Goal: Transaction & Acquisition: Purchase product/service

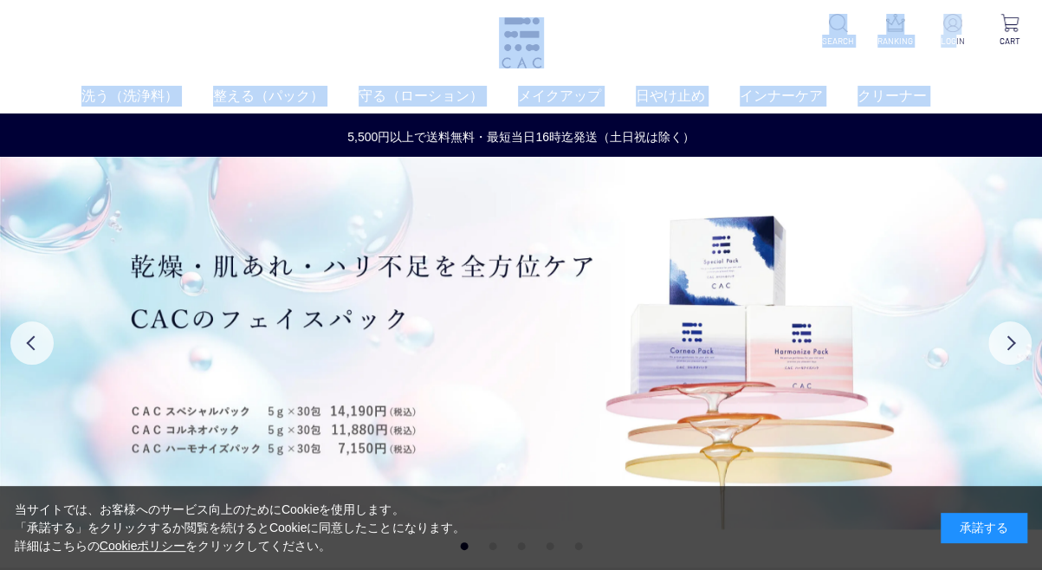
click at [956, 46] on div "洗う（洗浄料） 液体洗浄料 パウダー洗浄料 泡洗顔料 グッズ 整える（パック） フェイスパック ヘアパック 守る（ローション） 保湿化粧水 柔軟化粧水 美容液…" at bounding box center [521, 56] width 1042 height 113
click at [947, 67] on div "洗う（洗浄料） 液体洗浄料 パウダー洗浄料 泡洗顔料 グッズ 整える（パック） フェイスパック ヘアパック 守る（ローション） 保湿化粧水 柔軟化粧水 美容液…" at bounding box center [521, 56] width 1042 height 113
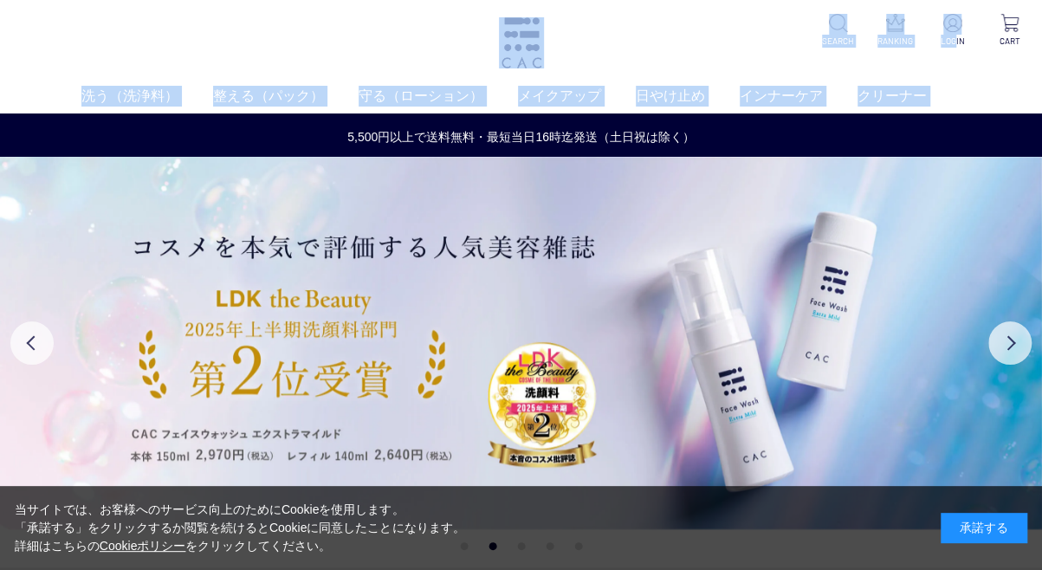
click at [753, 47] on div "洗う（洗浄料） 液体洗浄料 パウダー洗浄料 泡洗顔料 グッズ 整える（パック） フェイスパック ヘアパック 守る（ローション） 保湿化粧水 柔軟化粧水 美容液…" at bounding box center [521, 56] width 1042 height 113
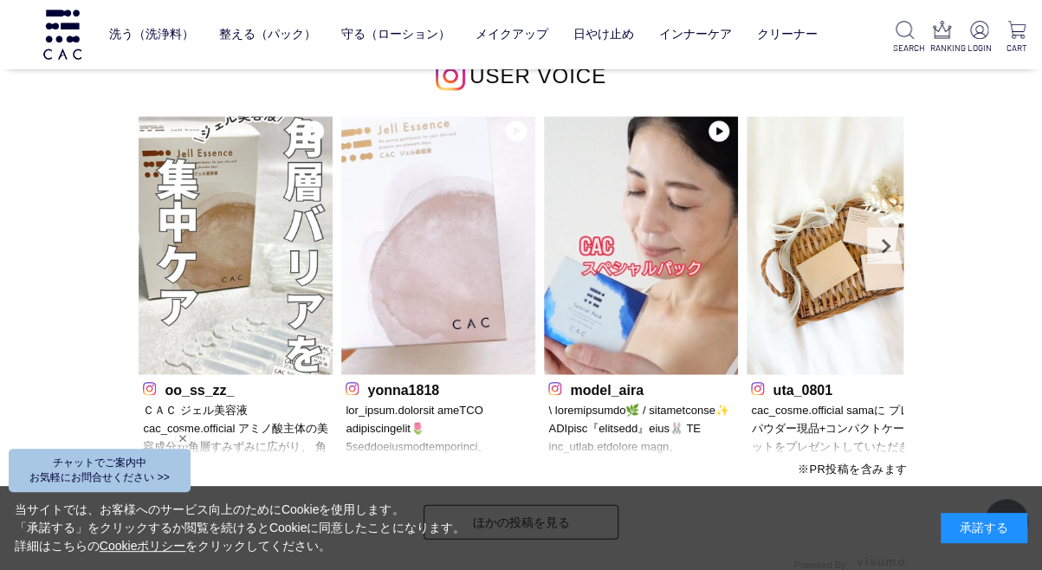
scroll to position [4552, 0]
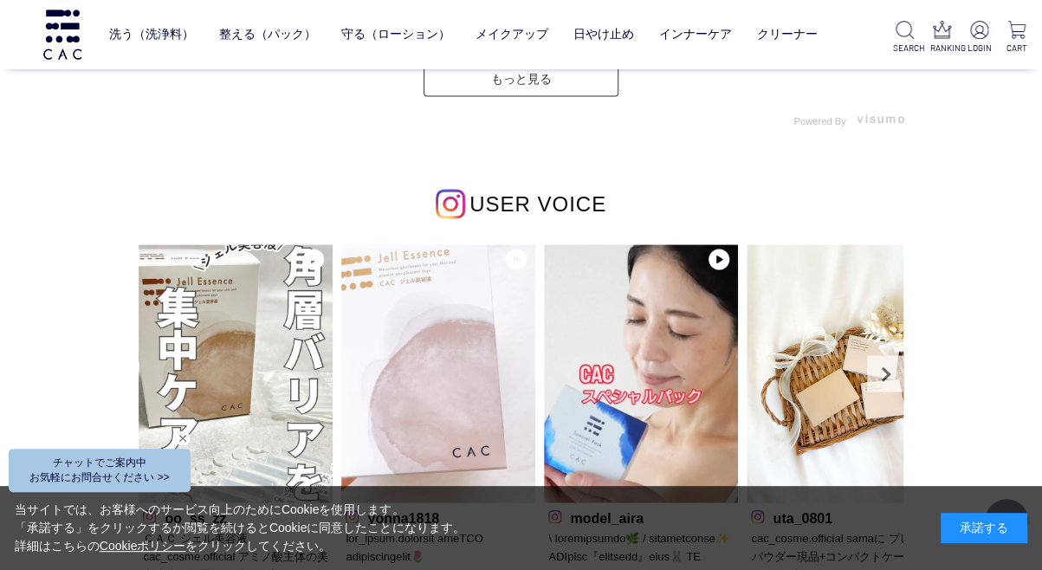
drag, startPoint x: 1052, startPoint y: 6, endPoint x: 683, endPoint y: 139, distance: 393.2
click at [683, 139] on div "USER VOICE oo_ss_zz_ yonna1818 model_aira" at bounding box center [520, 415] width 773 height 566
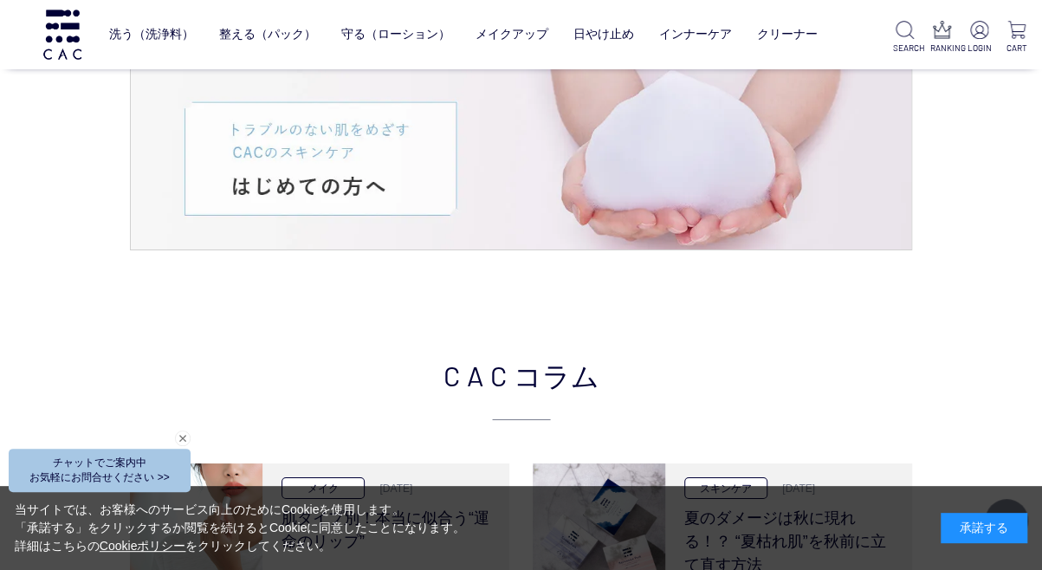
scroll to position [3108, 0]
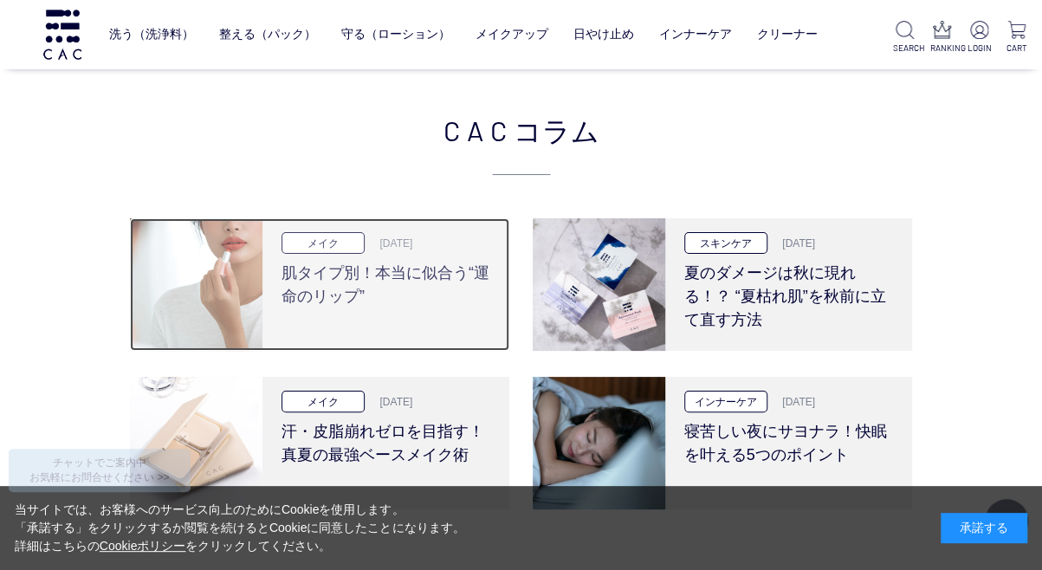
click at [384, 267] on h3 "肌タイプ別！本当に似合う“運命のリップ”" at bounding box center [385, 281] width 209 height 55
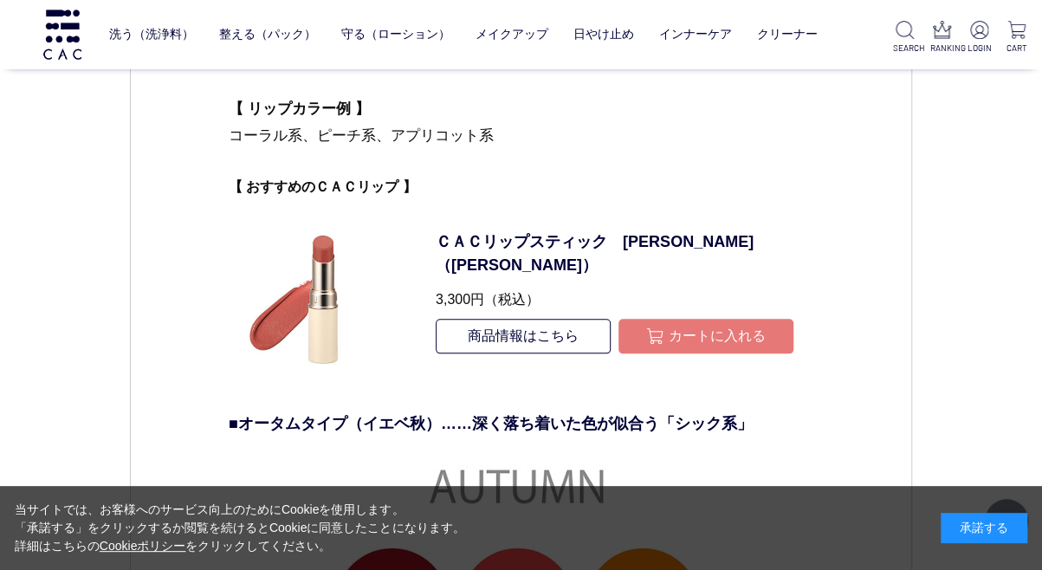
scroll to position [3915, 0]
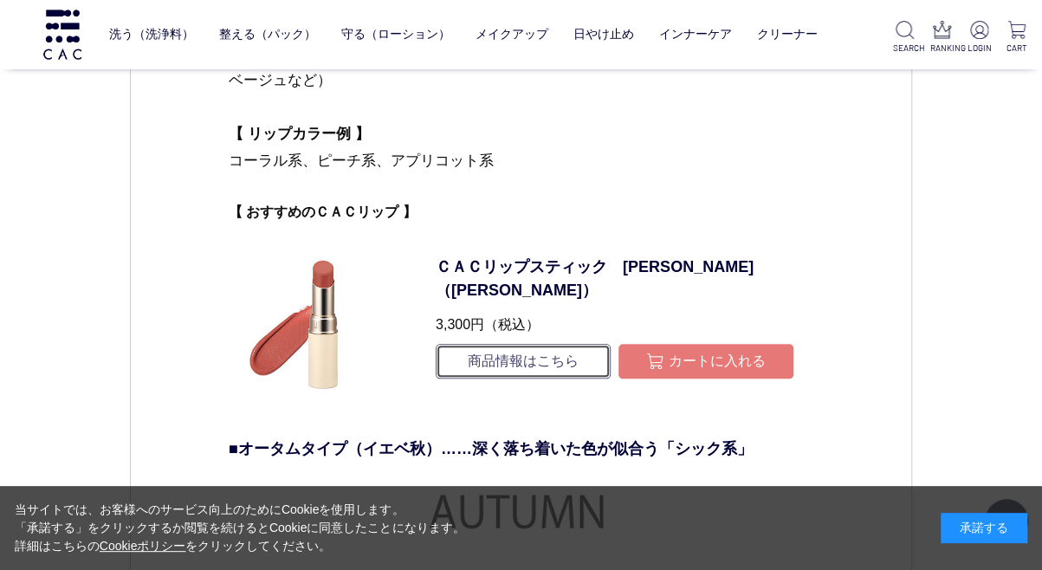
click at [530, 365] on link "商品情報はこちら" at bounding box center [523, 361] width 175 height 35
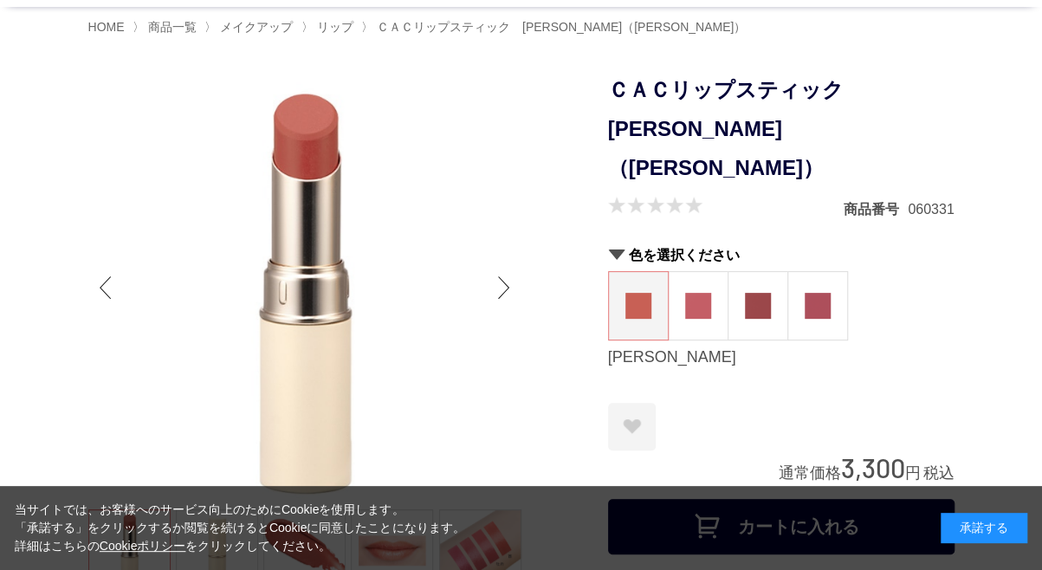
scroll to position [111, 0]
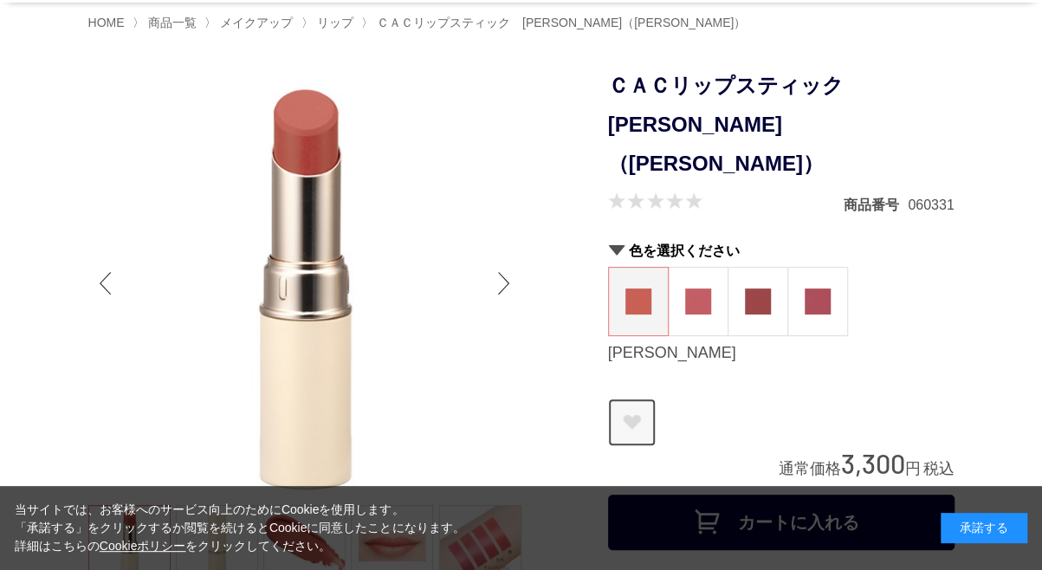
click at [631, 398] on link "お気に入りに登録する" at bounding box center [632, 422] width 48 height 48
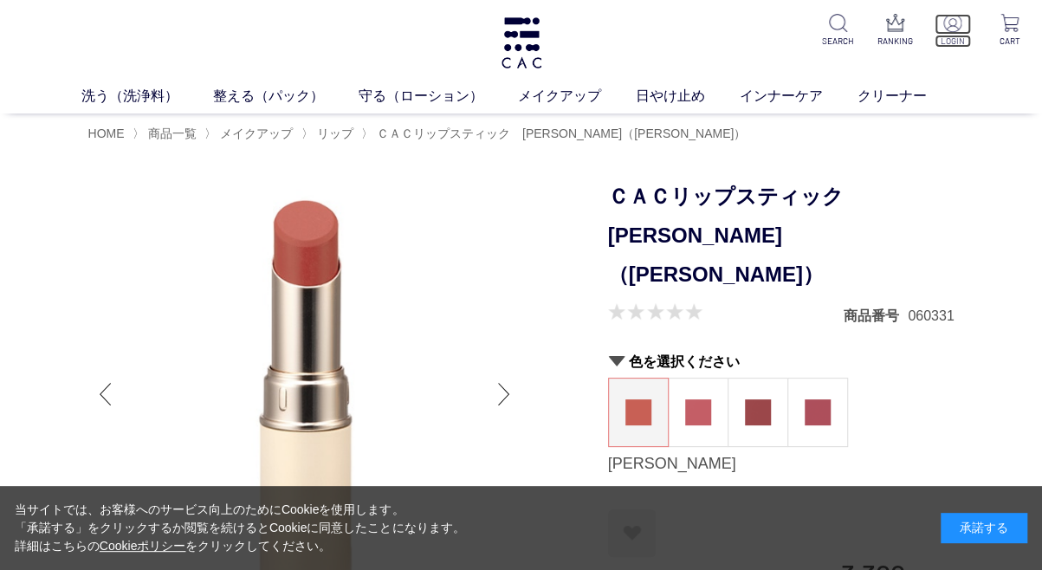
click at [949, 14] on img at bounding box center [952, 23] width 18 height 18
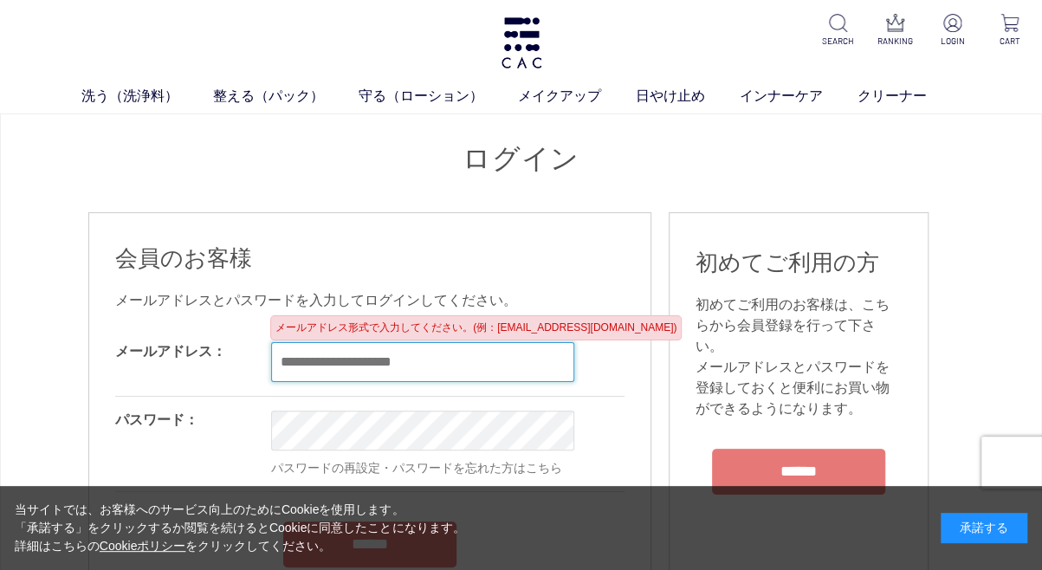
type input "**********"
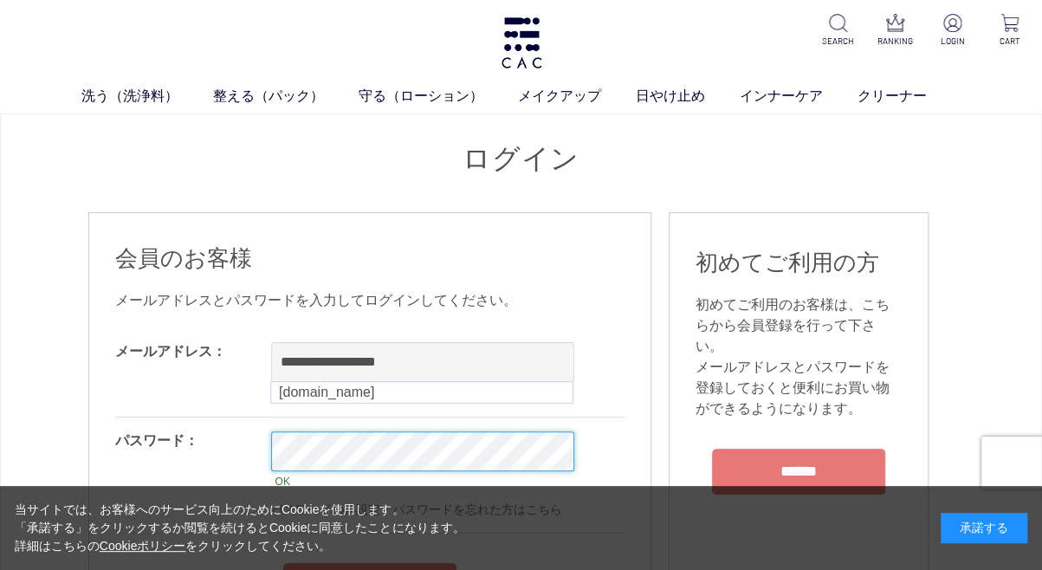
click at [402, 431] on div "OK パスワードの再設定・パスワードを忘れた方はこちら" at bounding box center [496, 474] width 450 height 114
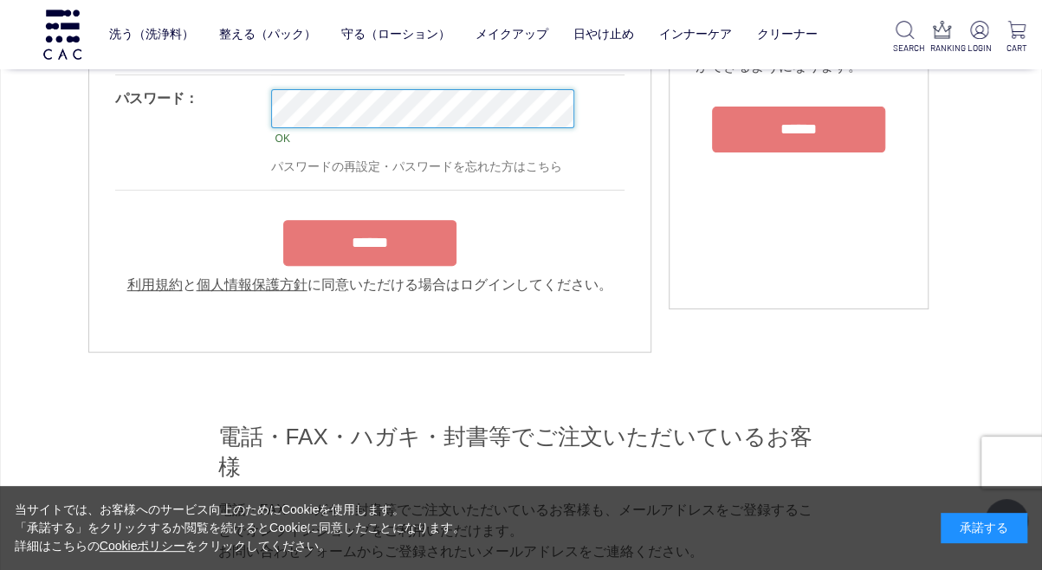
scroll to position [311, 0]
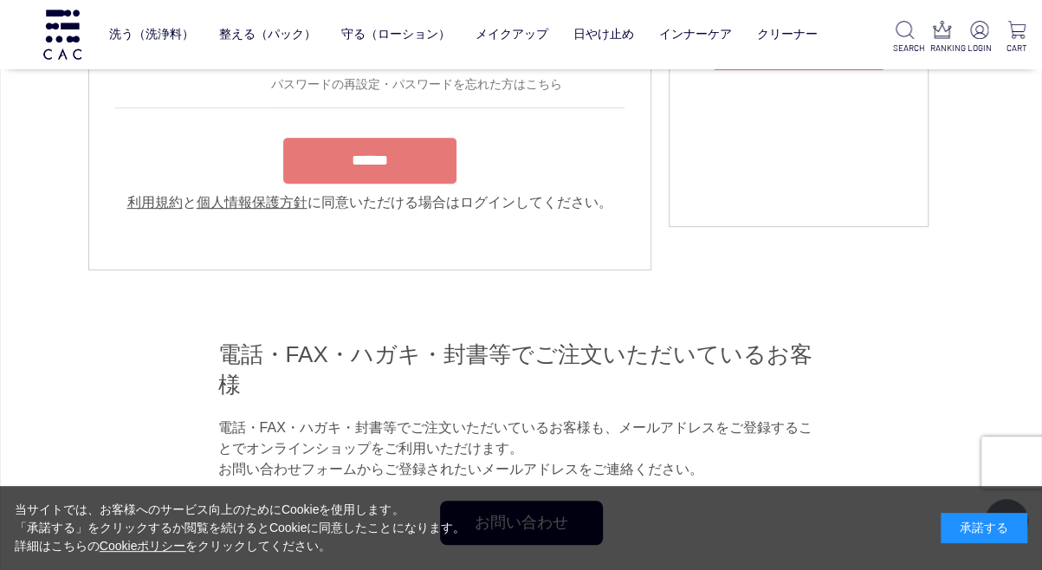
click at [412, 155] on input "******" at bounding box center [369, 161] width 173 height 46
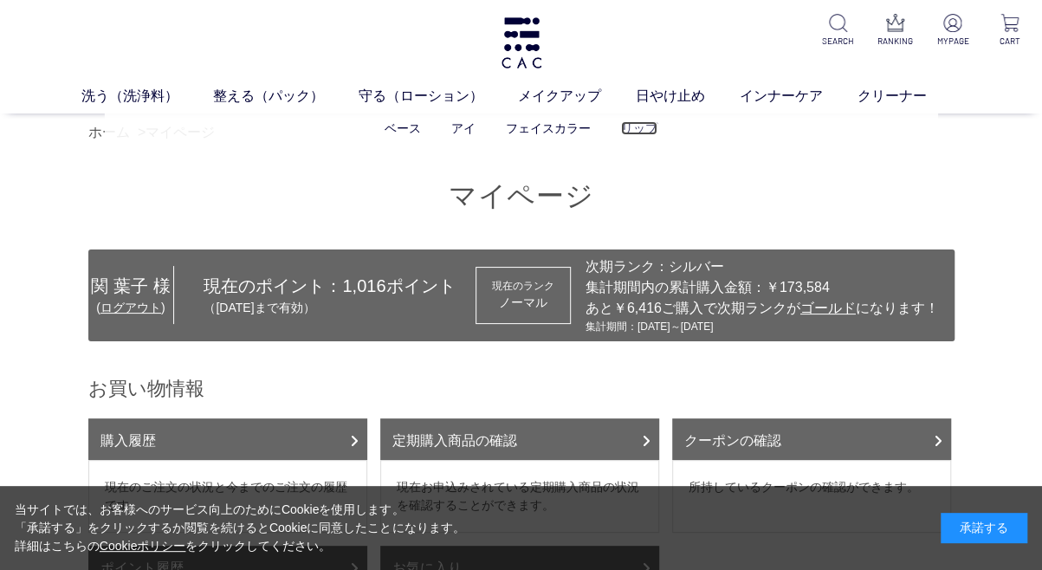
click at [634, 134] on link "リップ" at bounding box center [639, 128] width 36 height 14
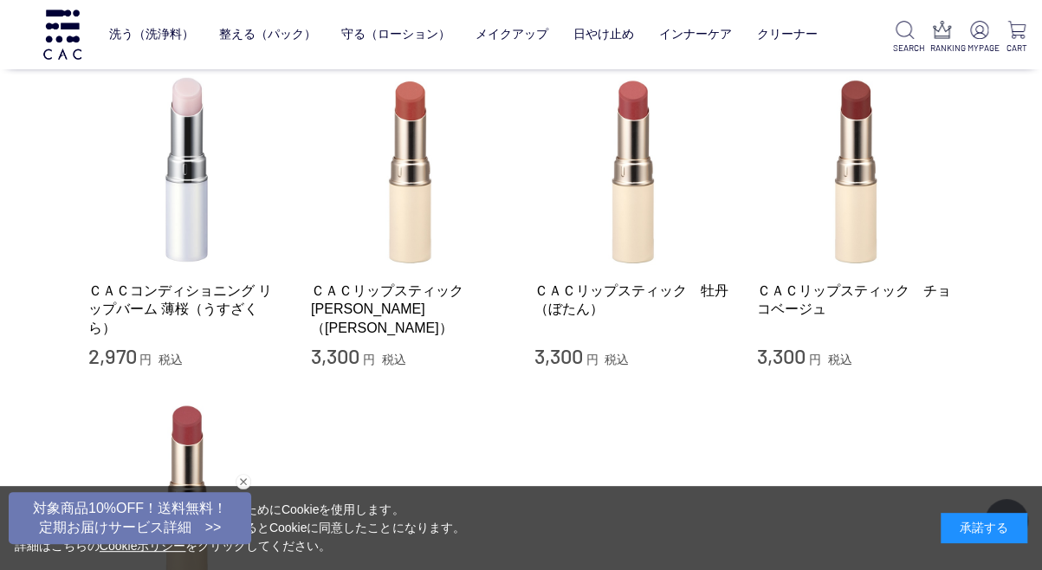
scroll to position [179, 0]
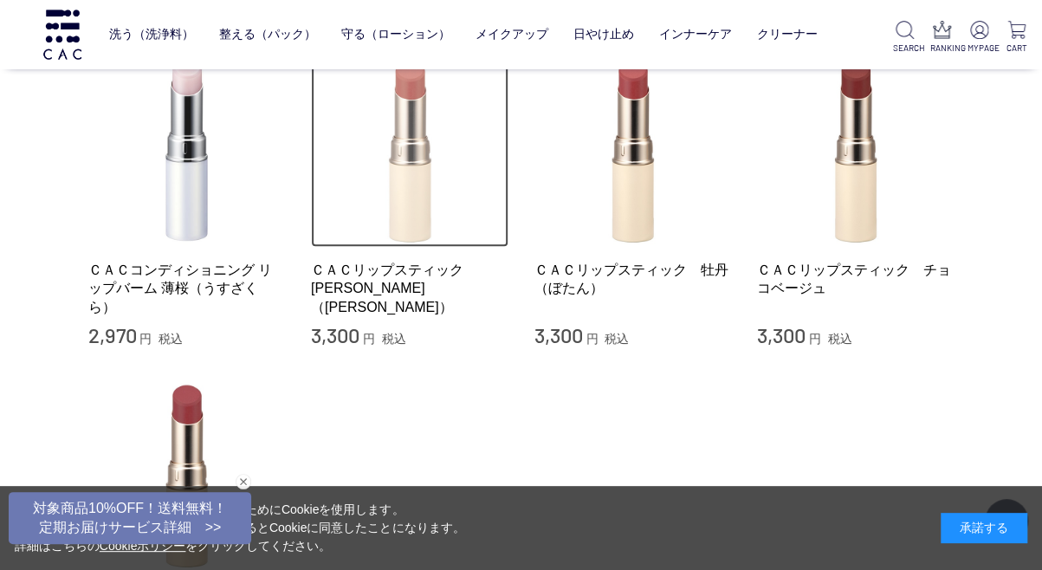
click at [416, 215] on img at bounding box center [409, 148] width 197 height 197
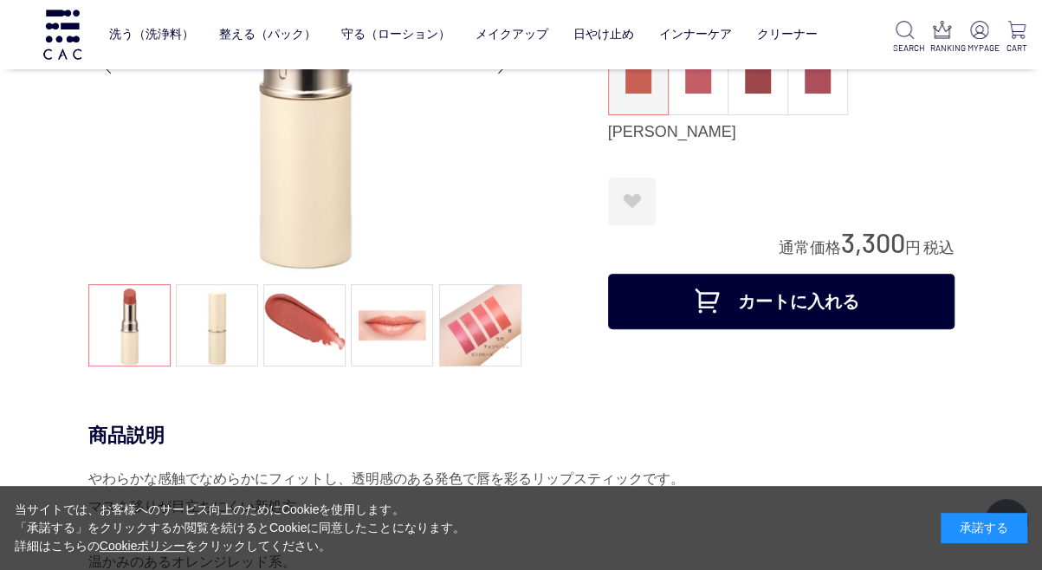
scroll to position [223, 0]
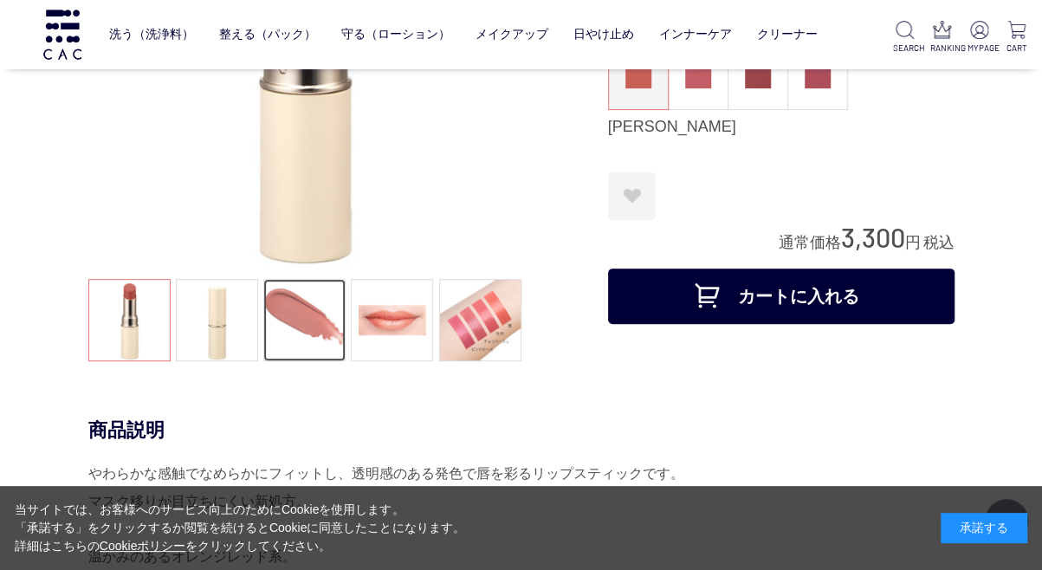
click at [301, 298] on link at bounding box center [304, 320] width 82 height 82
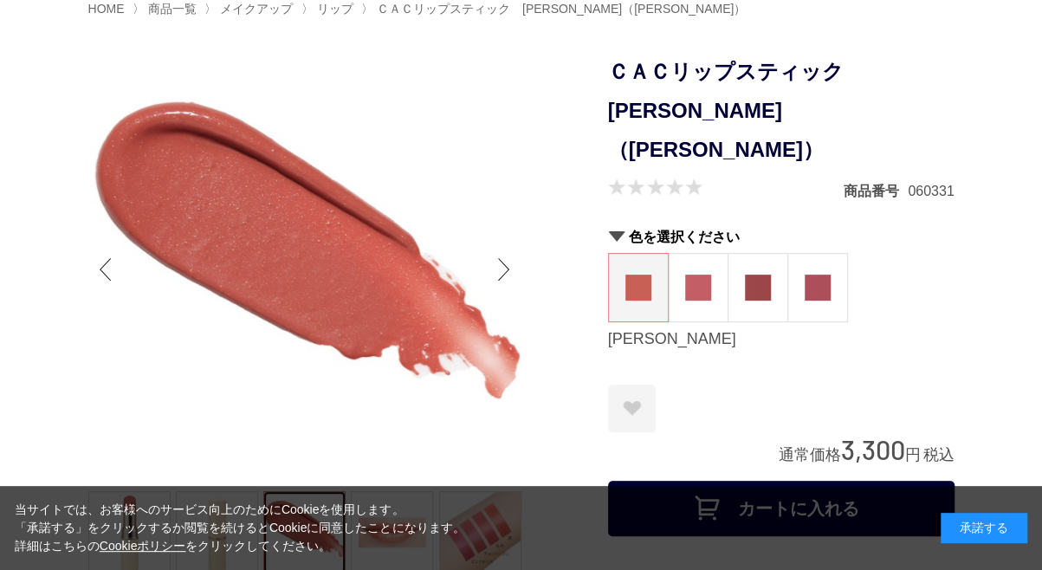
scroll to position [95, 0]
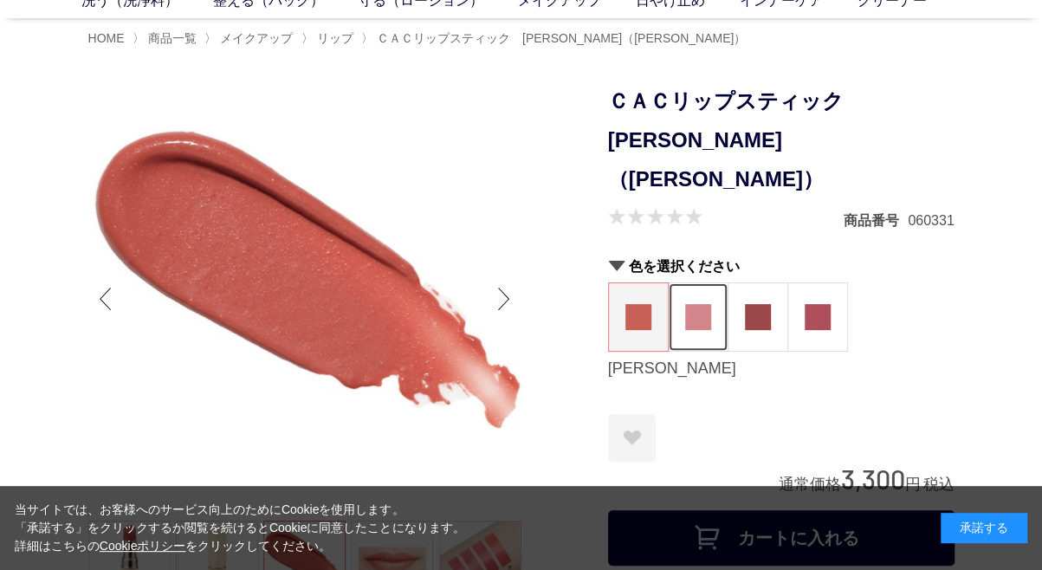
click at [700, 304] on img at bounding box center [698, 317] width 26 height 26
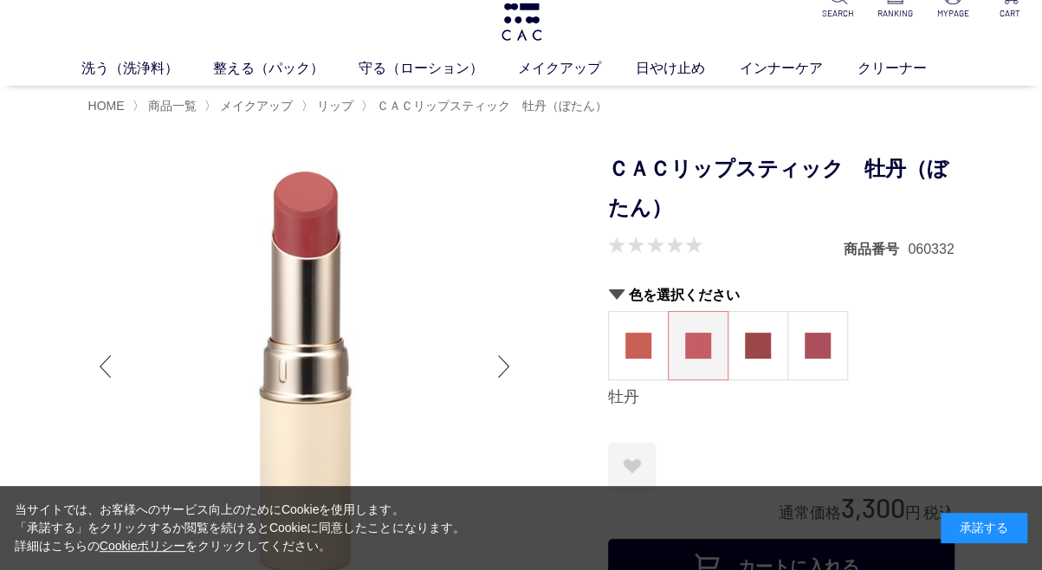
scroll to position [23, 0]
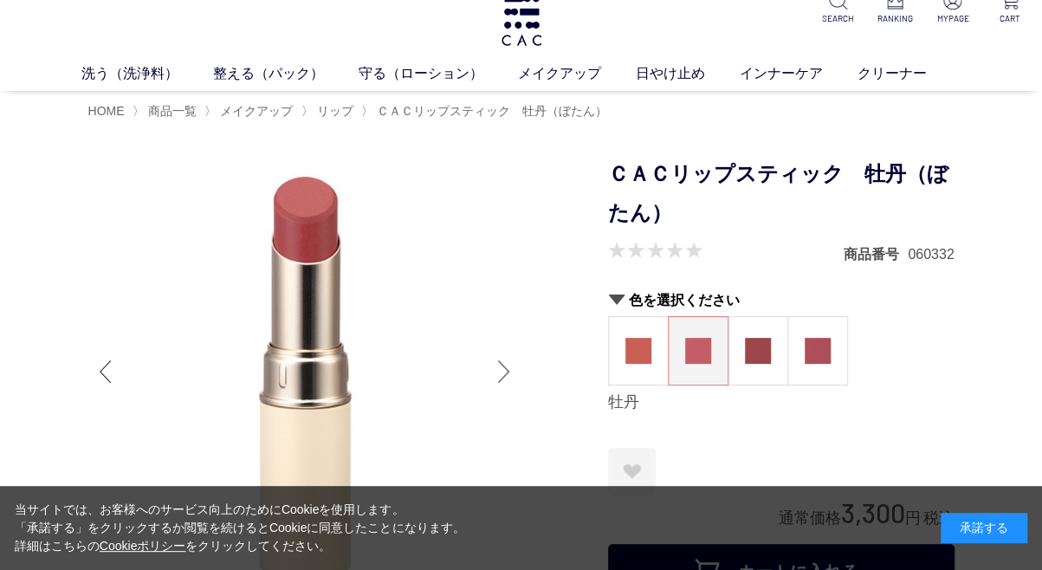
click at [504, 364] on div "Next slide" at bounding box center [504, 371] width 35 height 69
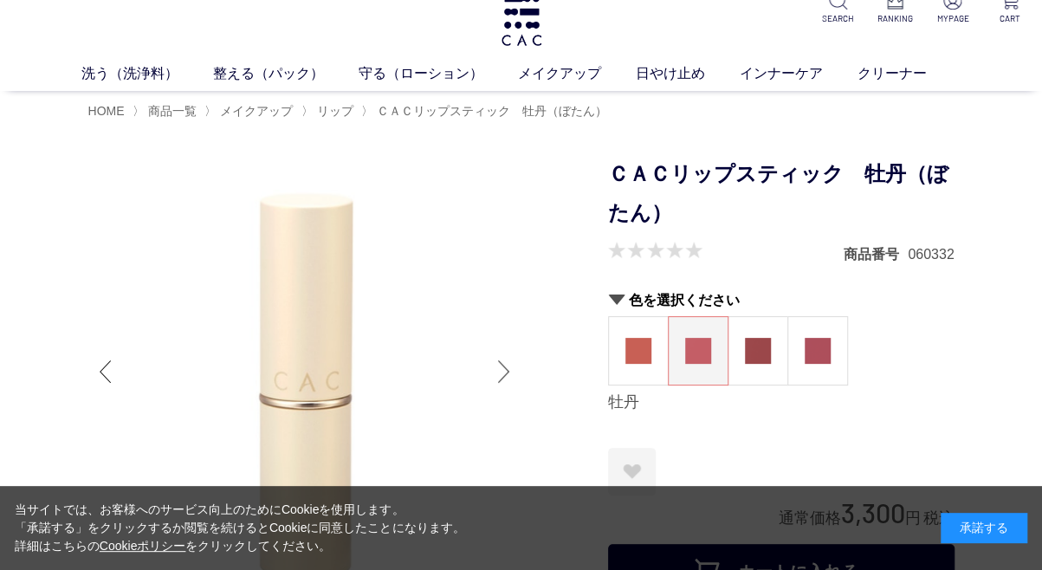
click at [504, 364] on div "Next slide" at bounding box center [504, 371] width 35 height 69
click at [504, 363] on div "Next slide" at bounding box center [504, 371] width 35 height 69
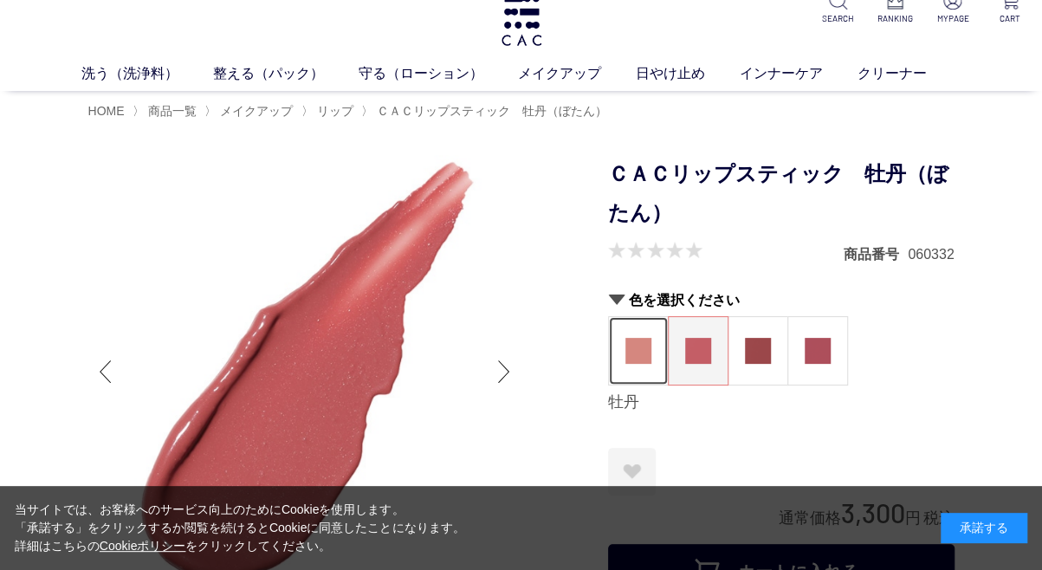
click at [618, 337] on figure at bounding box center [638, 351] width 59 height 68
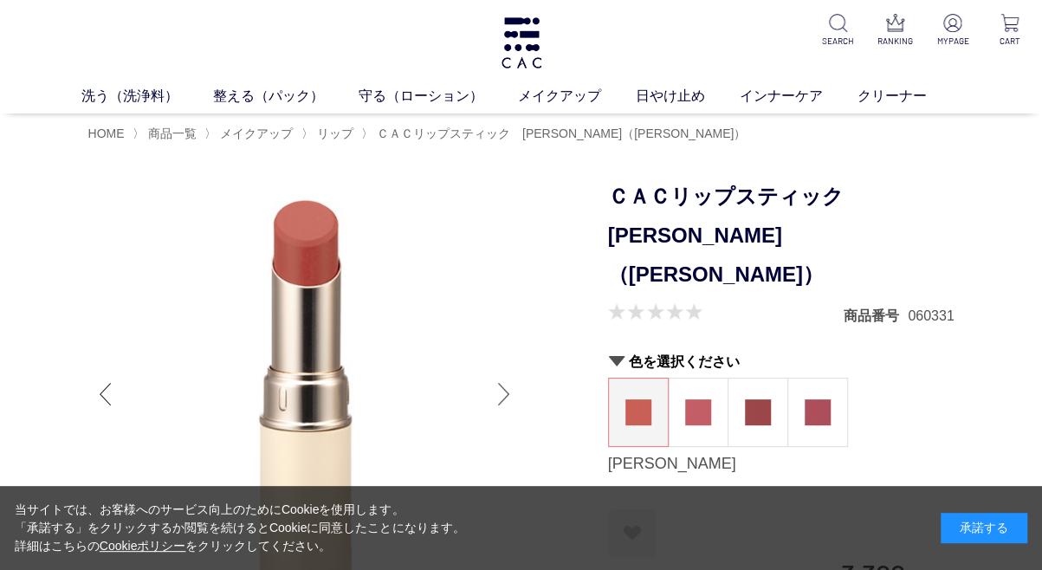
click at [513, 404] on div "Next slide" at bounding box center [504, 393] width 35 height 69
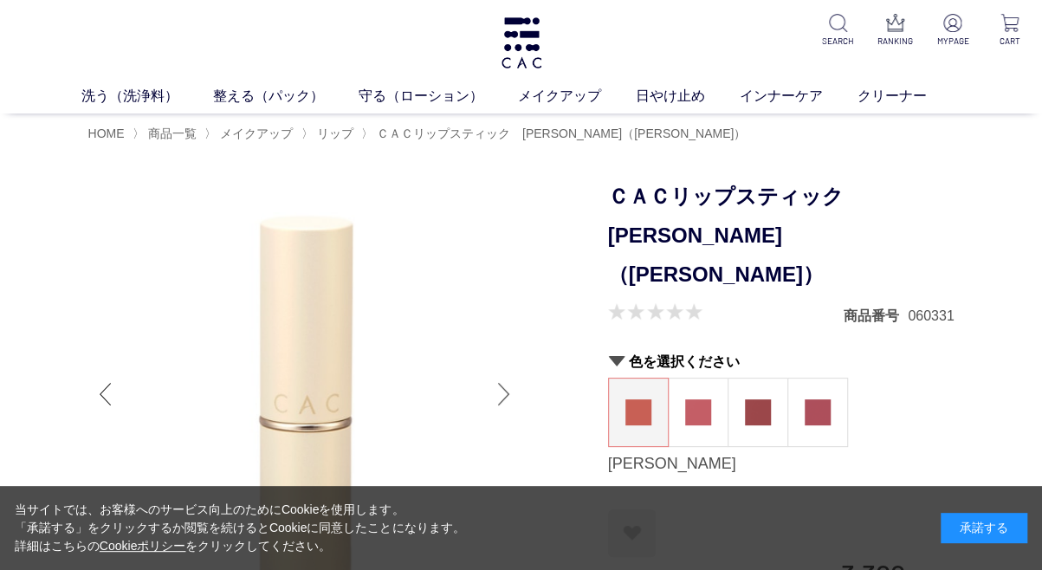
click at [513, 402] on div "Next slide" at bounding box center [504, 393] width 35 height 69
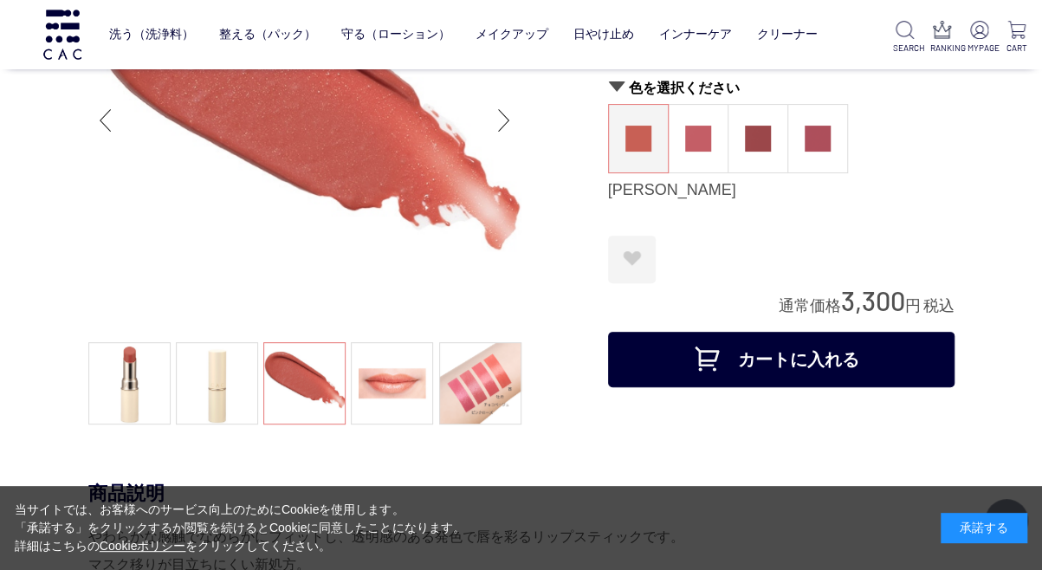
scroll to position [194, 0]
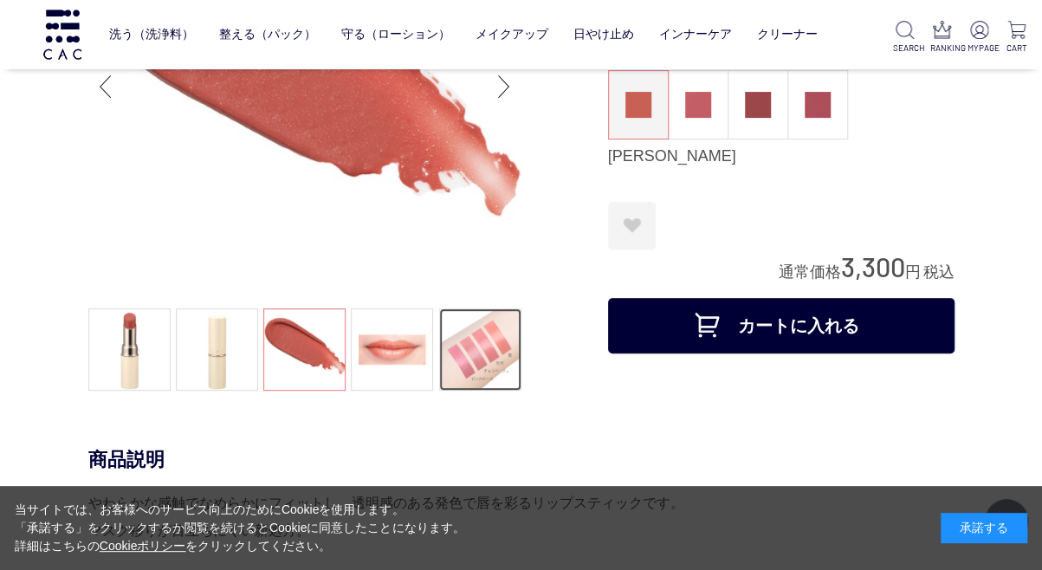
click at [482, 344] on link at bounding box center [480, 349] width 82 height 82
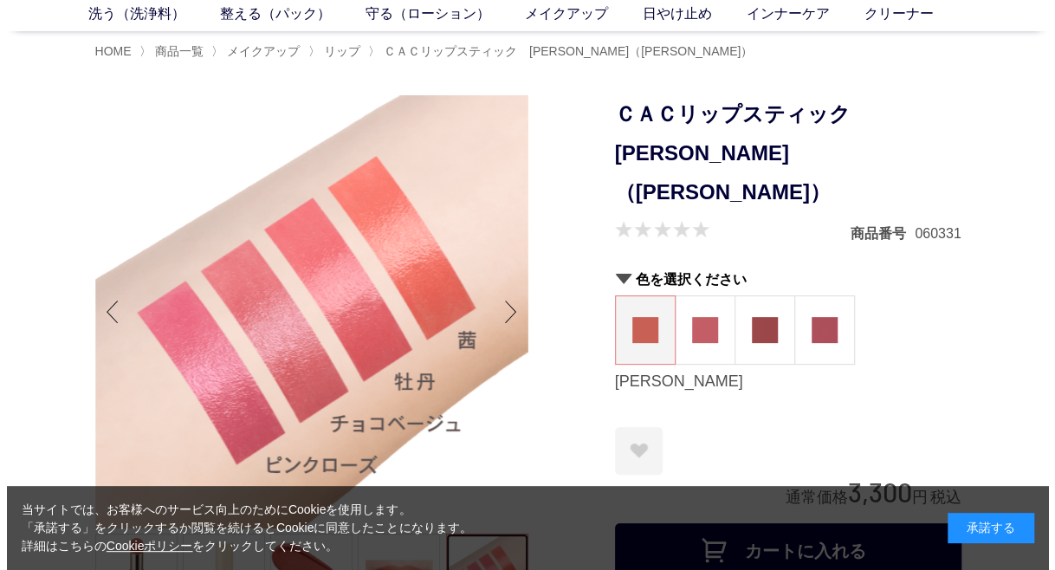
scroll to position [62, 0]
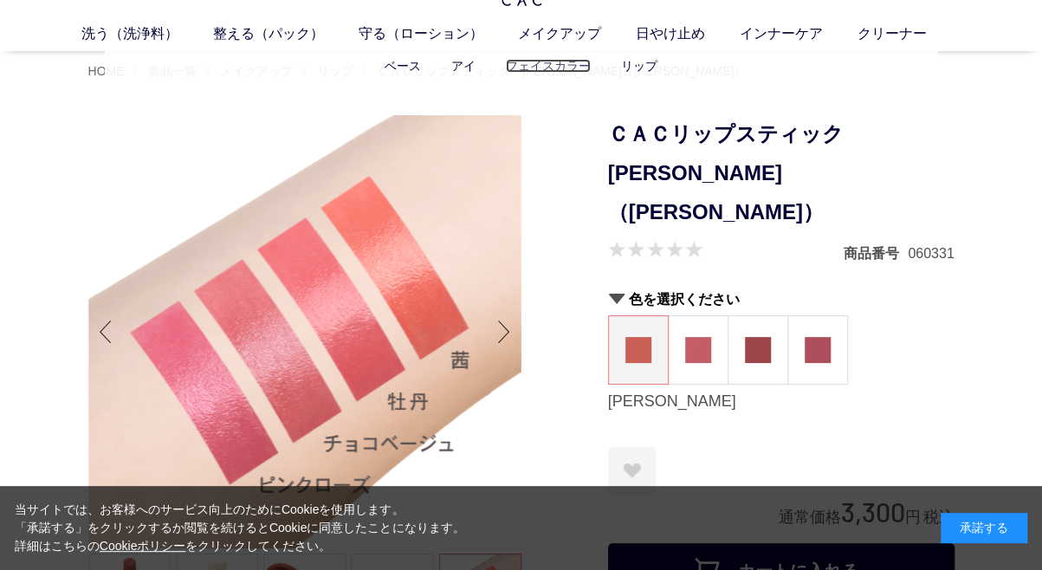
click at [539, 66] on link "フェイスカラー" at bounding box center [548, 66] width 85 height 14
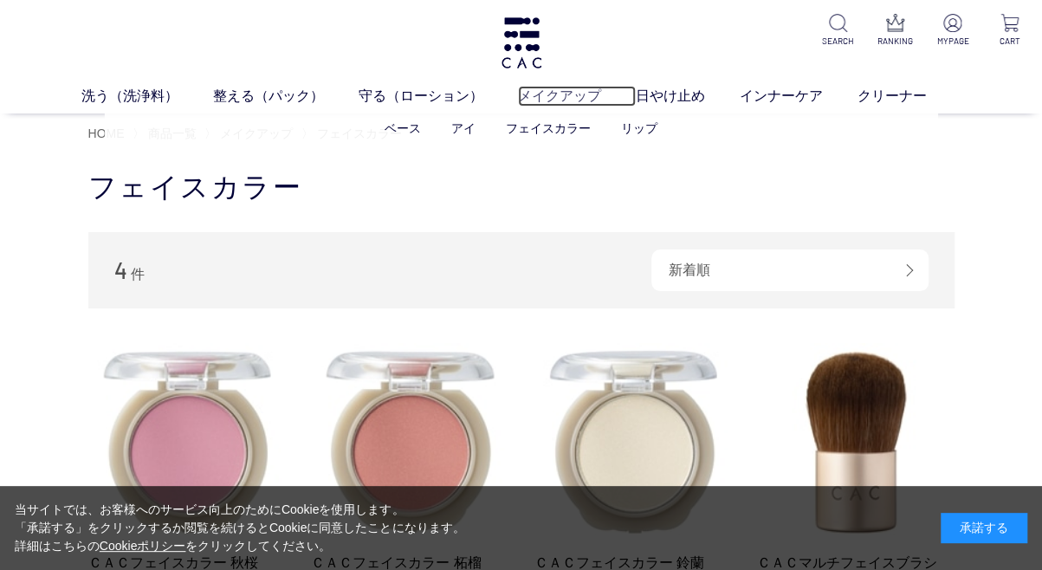
click at [546, 93] on link "メイクアップ" at bounding box center [577, 96] width 118 height 21
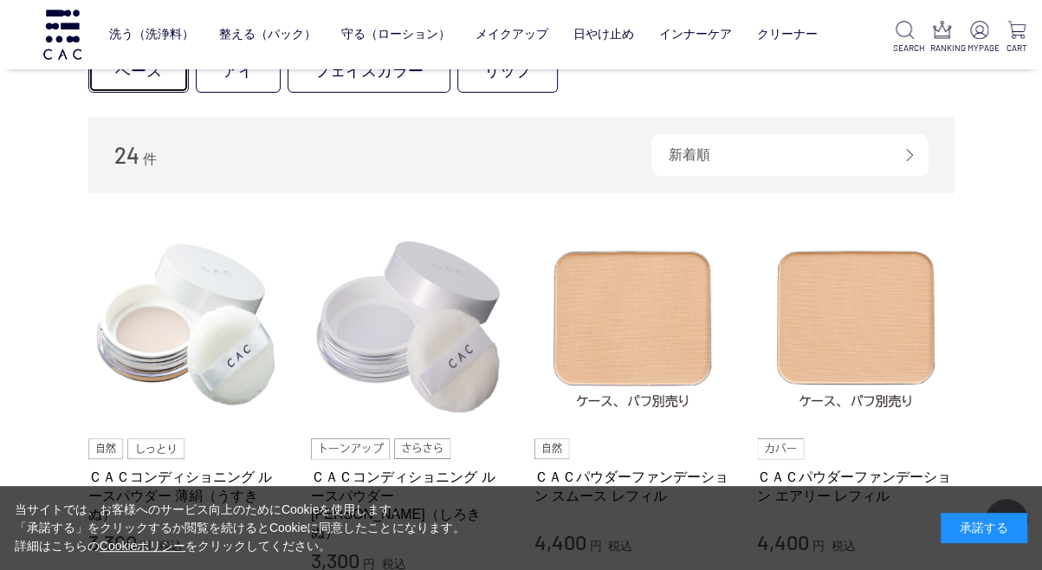
scroll to position [386, 0]
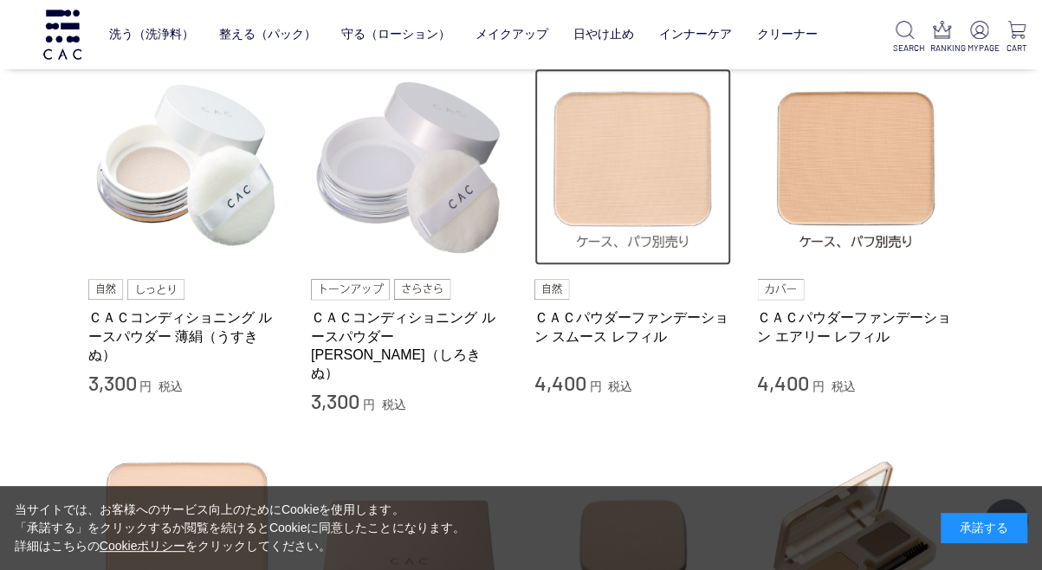
click at [594, 203] on img at bounding box center [632, 166] width 197 height 197
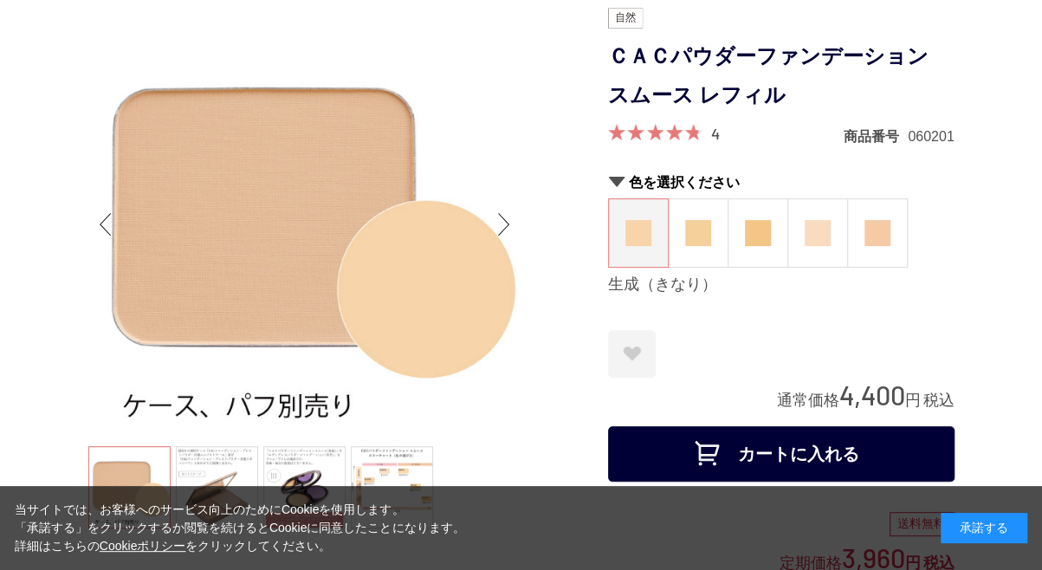
scroll to position [177, 0]
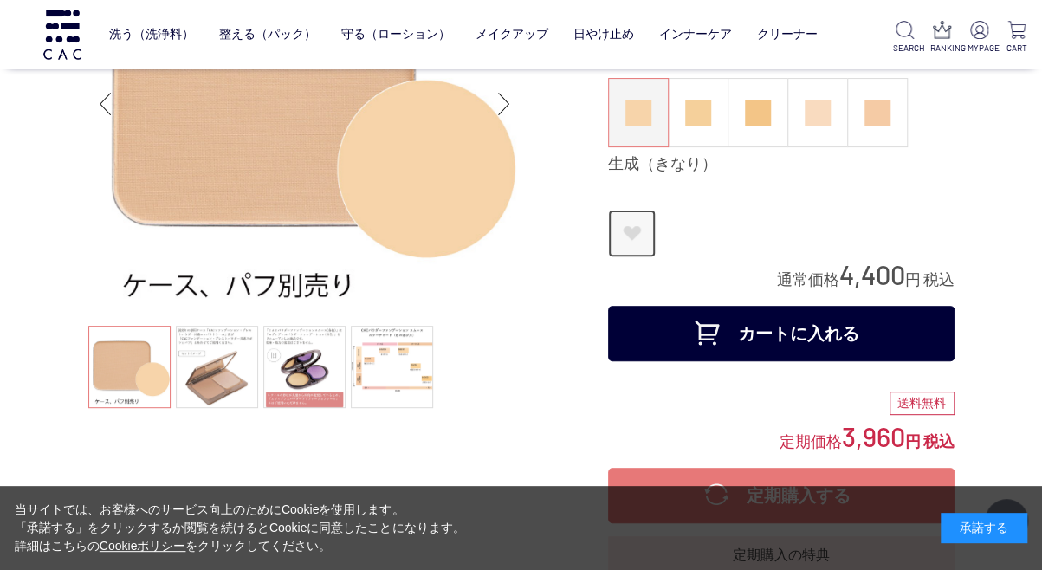
click at [637, 230] on link "お気に入りに登録する" at bounding box center [632, 234] width 48 height 48
click at [502, 100] on div "Next slide" at bounding box center [504, 103] width 35 height 69
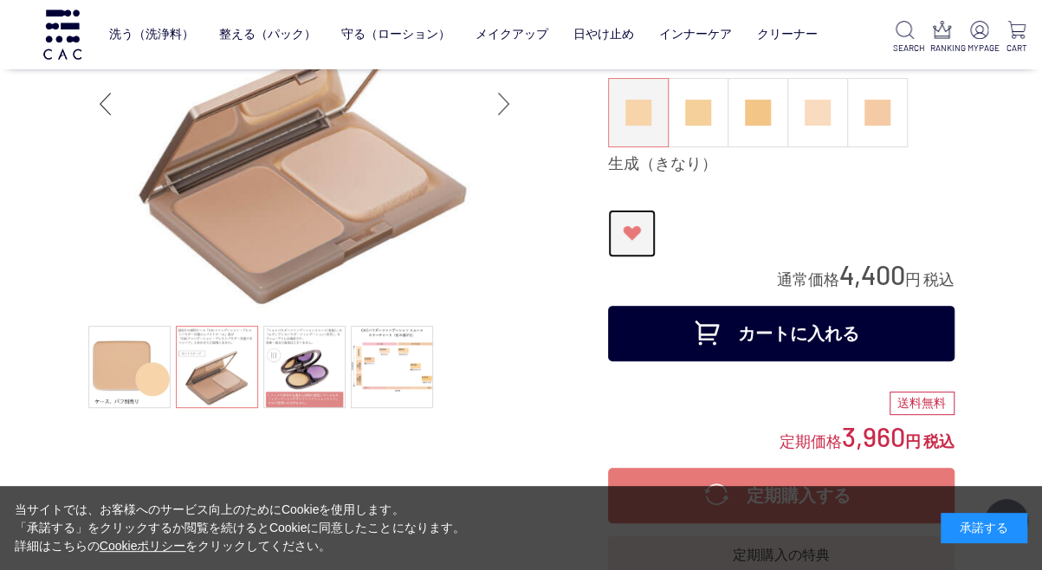
click at [492, 107] on div "Next slide" at bounding box center [504, 103] width 35 height 69
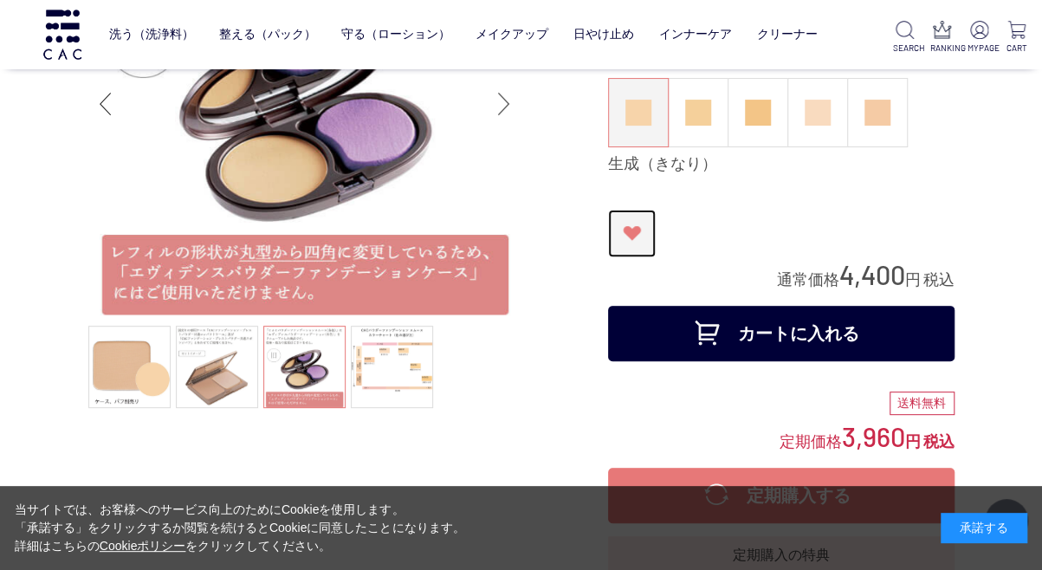
click at [492, 107] on div "Next slide" at bounding box center [504, 103] width 35 height 69
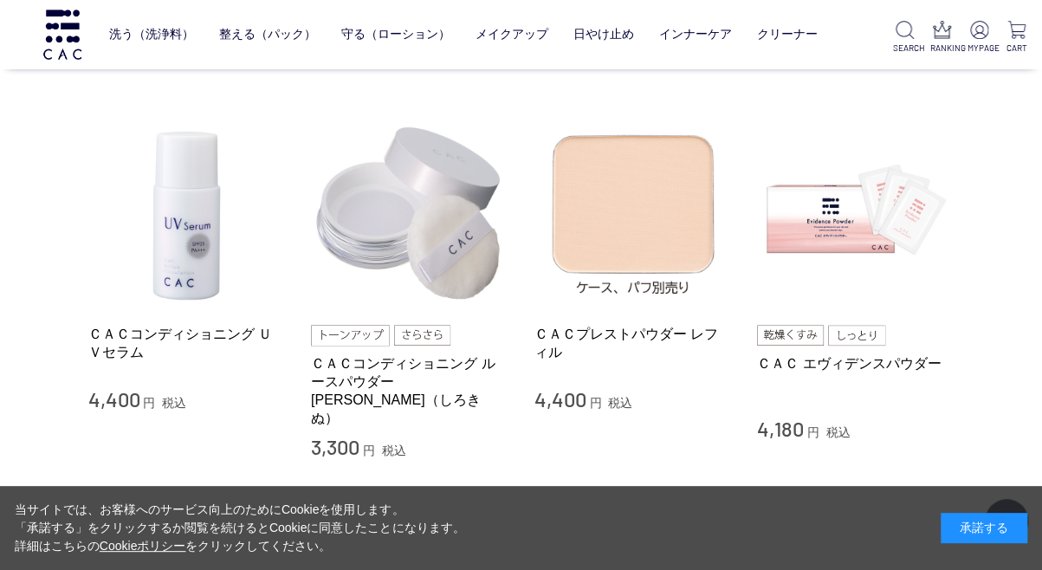
scroll to position [3967, 0]
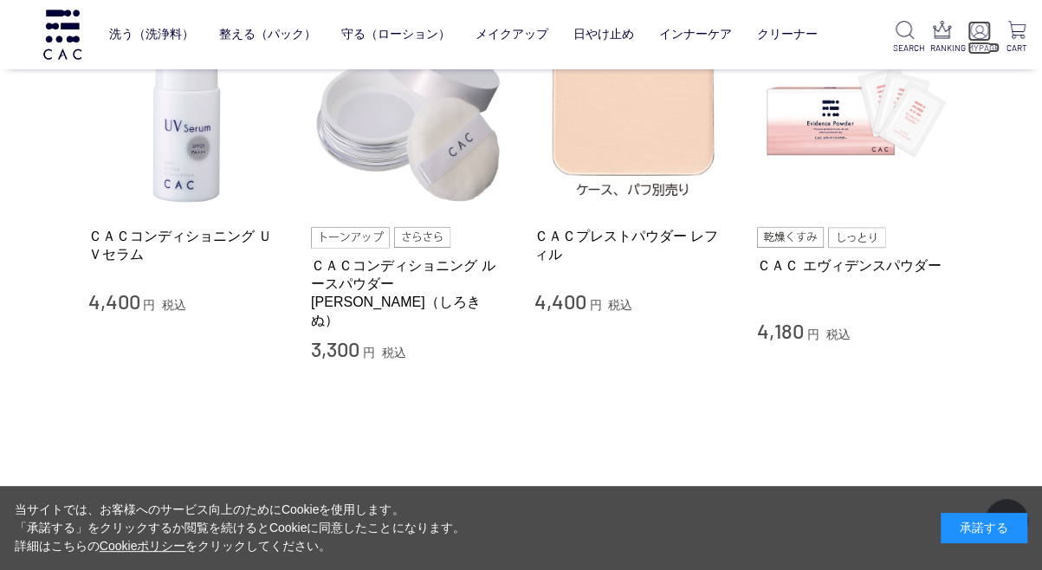
click at [975, 37] on img at bounding box center [979, 30] width 18 height 18
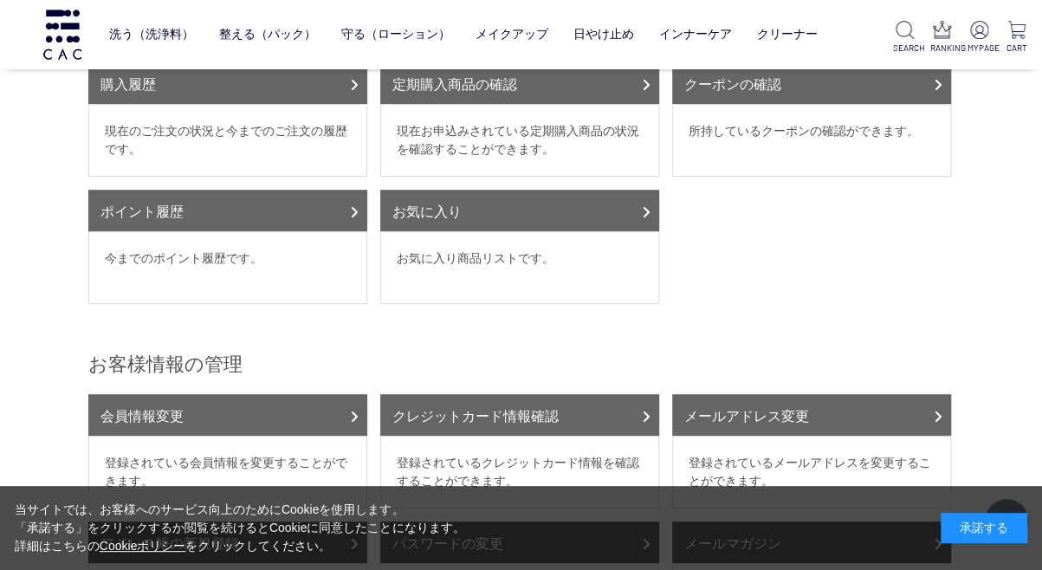
scroll to position [339, 0]
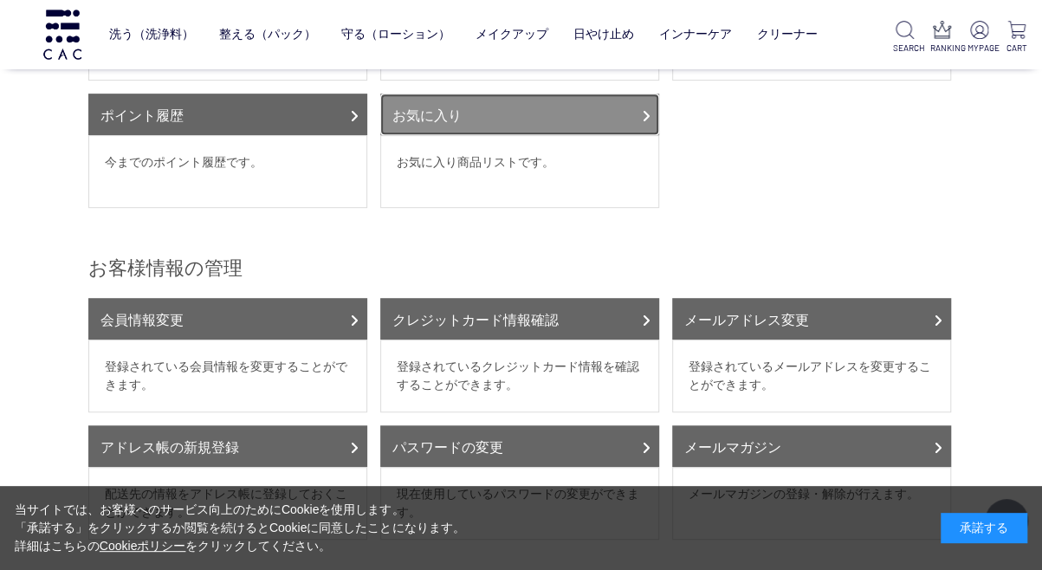
click at [611, 120] on link "お気に入り" at bounding box center [519, 115] width 279 height 42
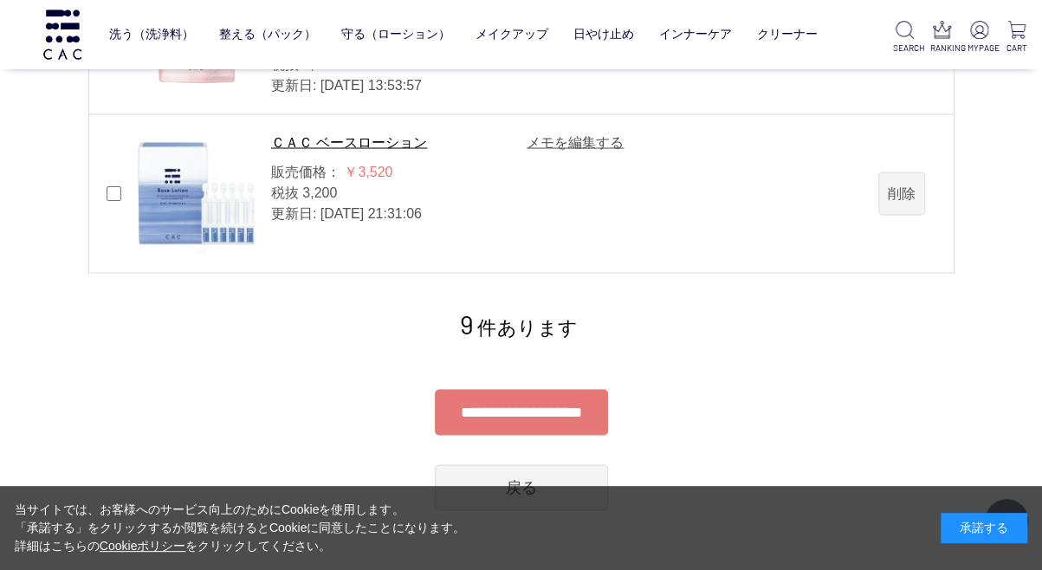
scroll to position [1486, 0]
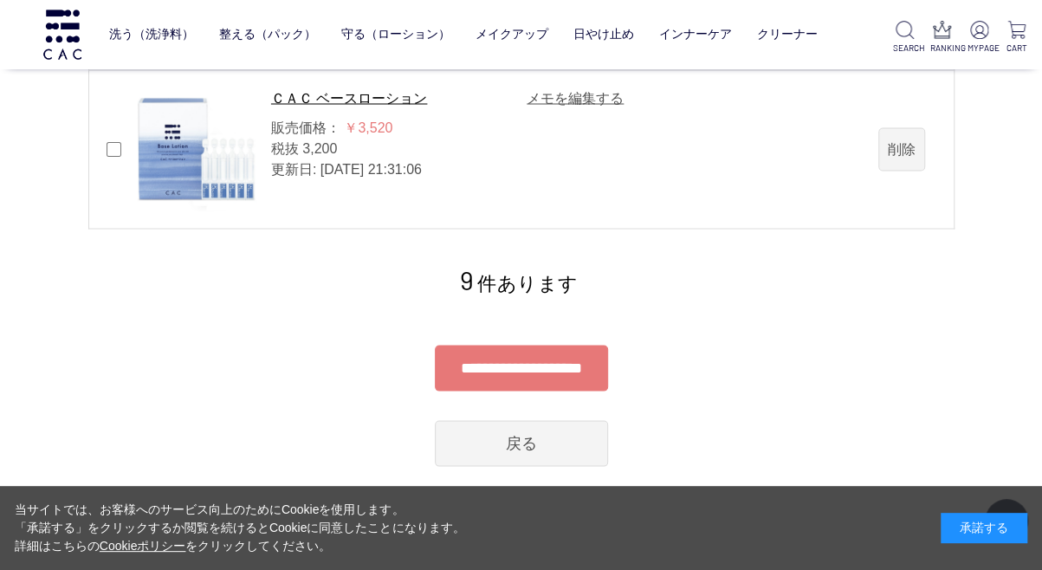
click at [591, 368] on input "**********" at bounding box center [521, 368] width 173 height 46
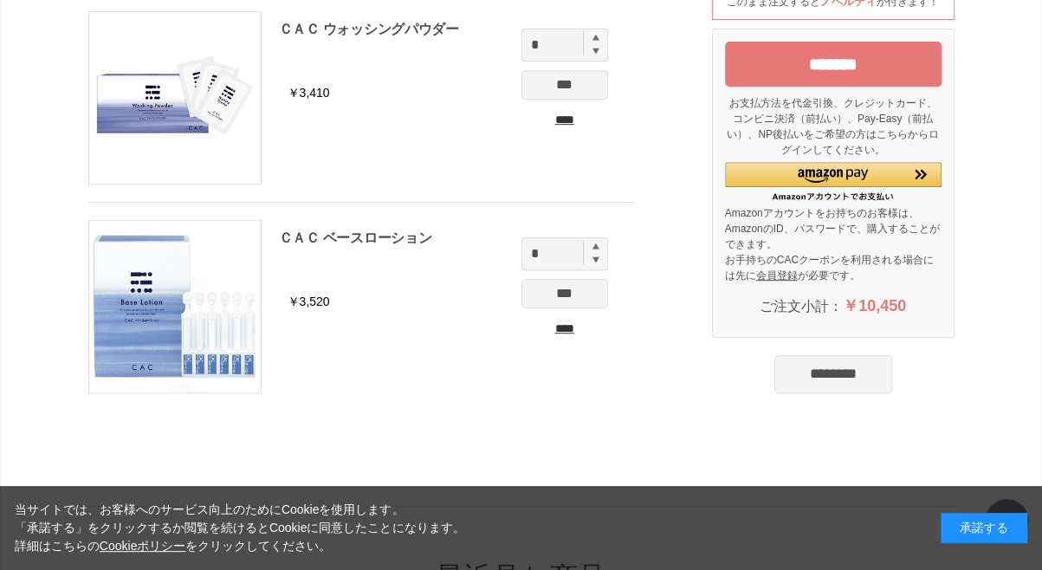
scroll to position [334, 0]
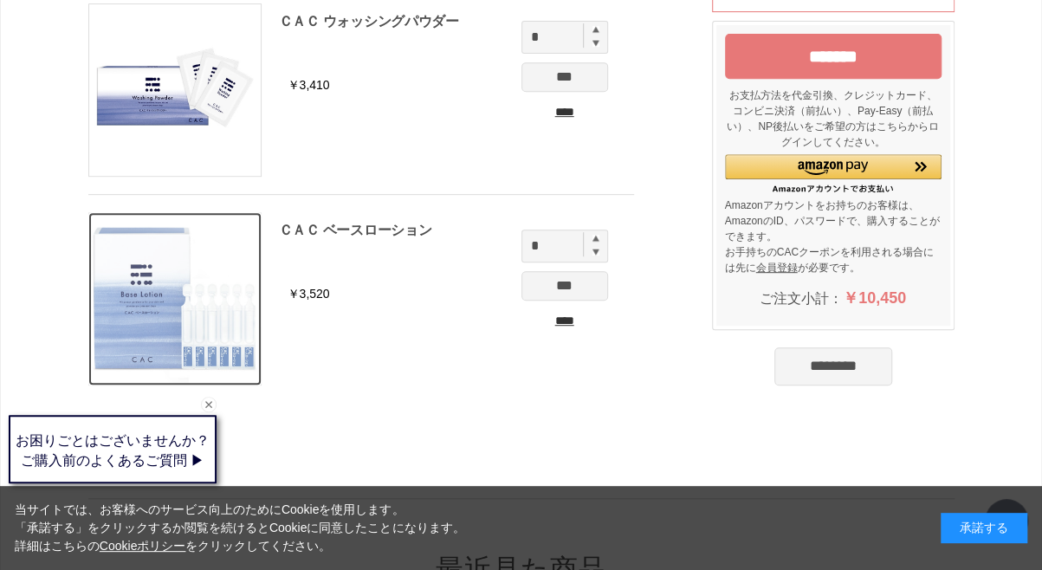
click at [184, 321] on img at bounding box center [174, 298] width 171 height 171
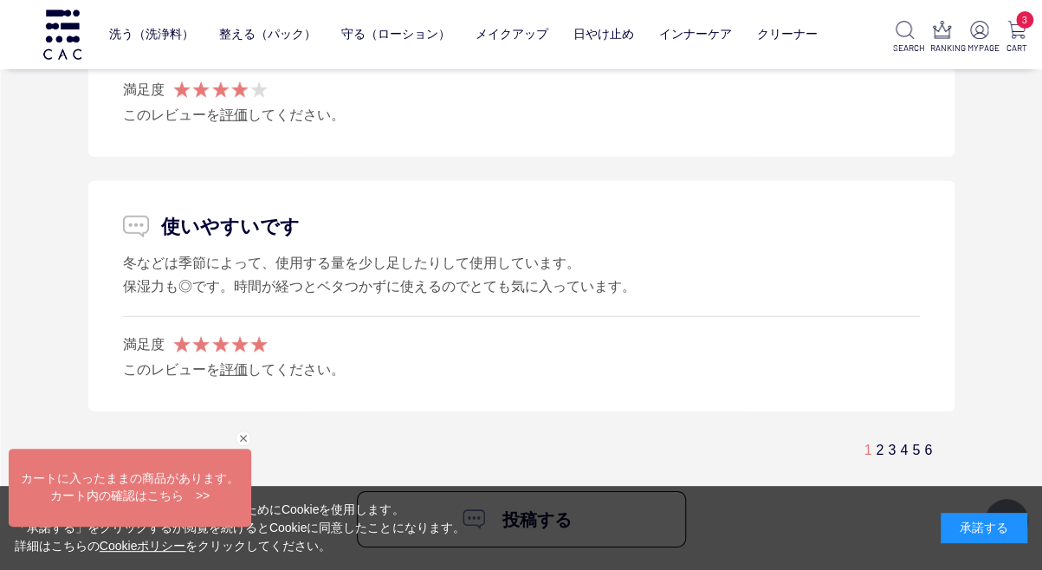
scroll to position [11699, 0]
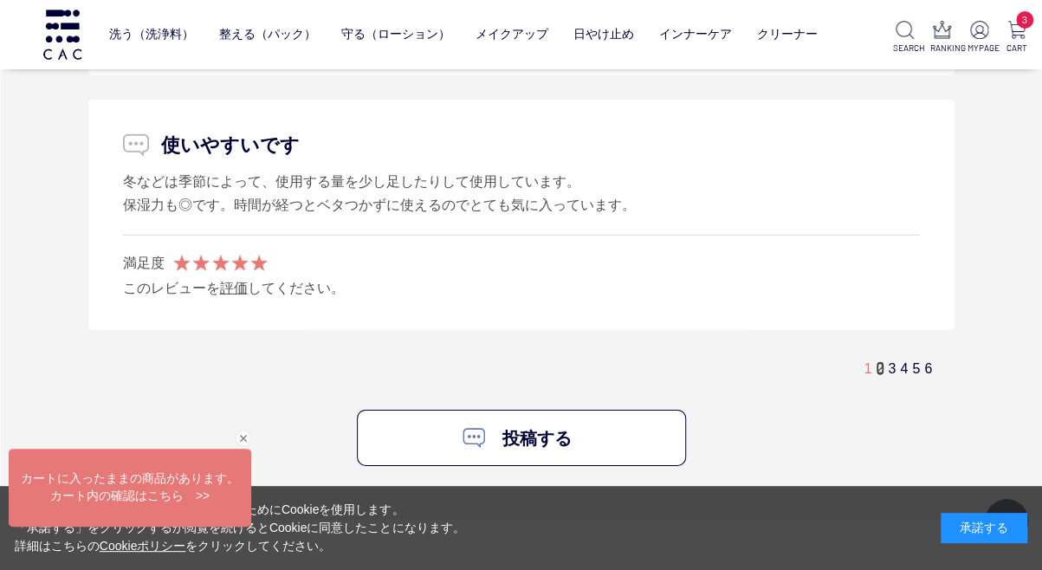
click at [878, 361] on link "2" at bounding box center [880, 368] width 8 height 15
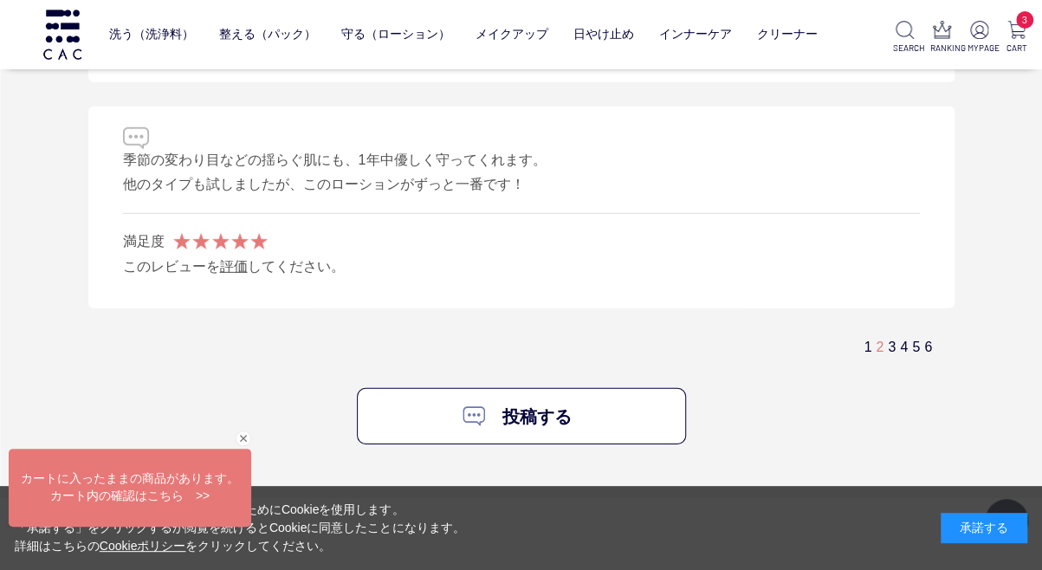
scroll to position [11689, 0]
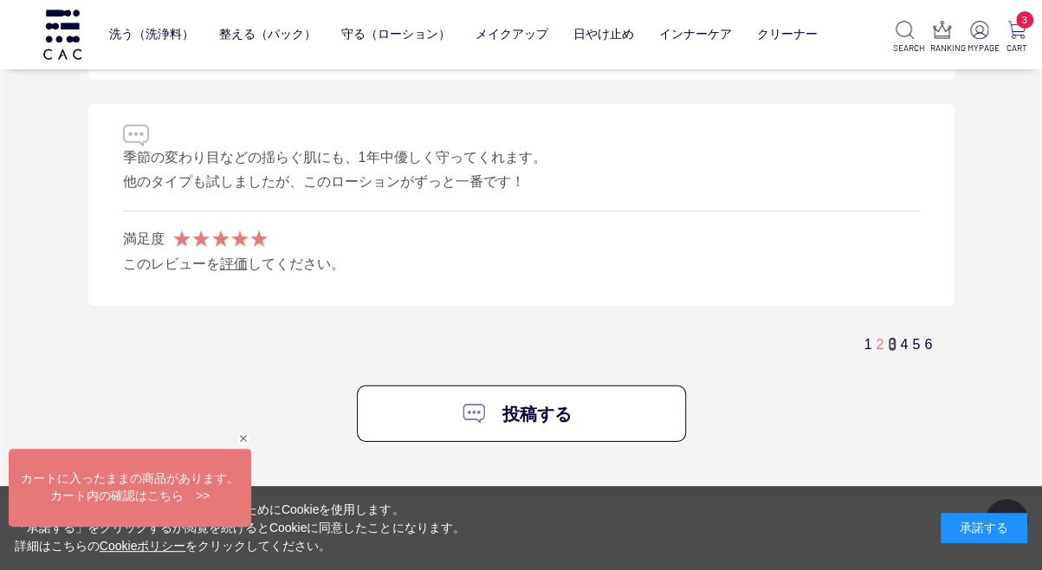
click at [889, 337] on link "3" at bounding box center [892, 344] width 8 height 15
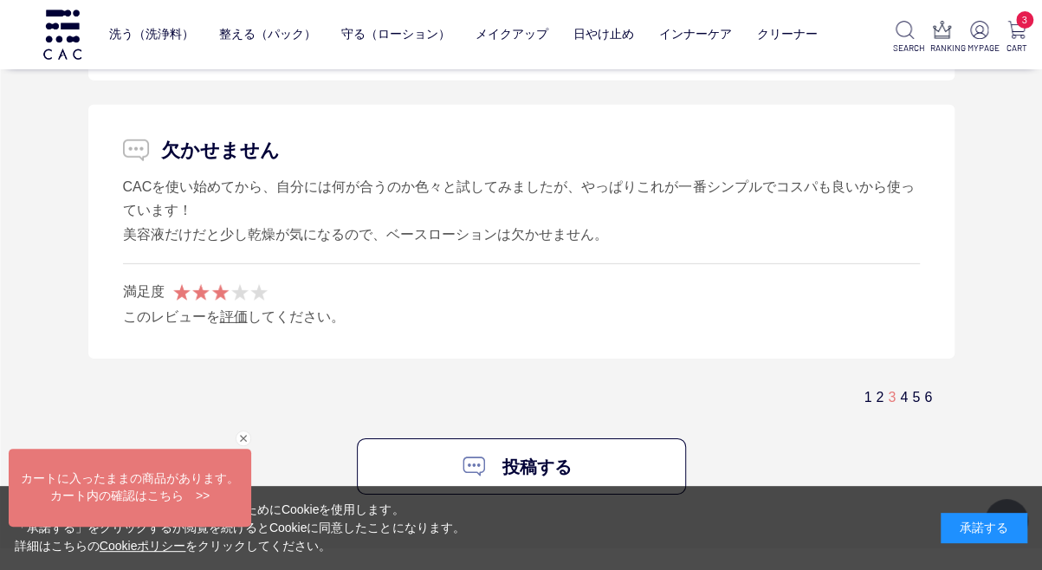
scroll to position [11828, 0]
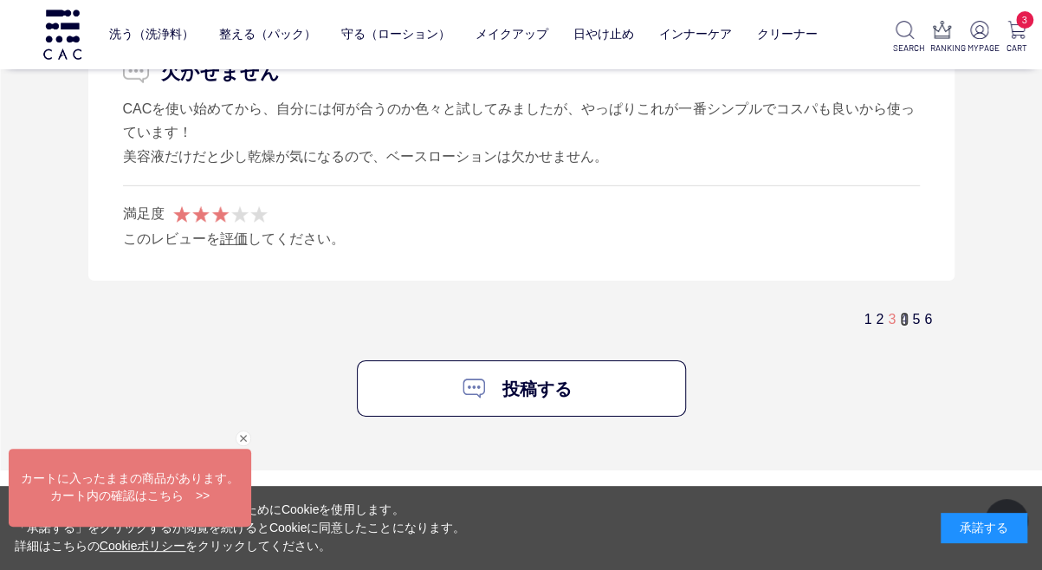
click at [904, 312] on link "4" at bounding box center [904, 319] width 8 height 15
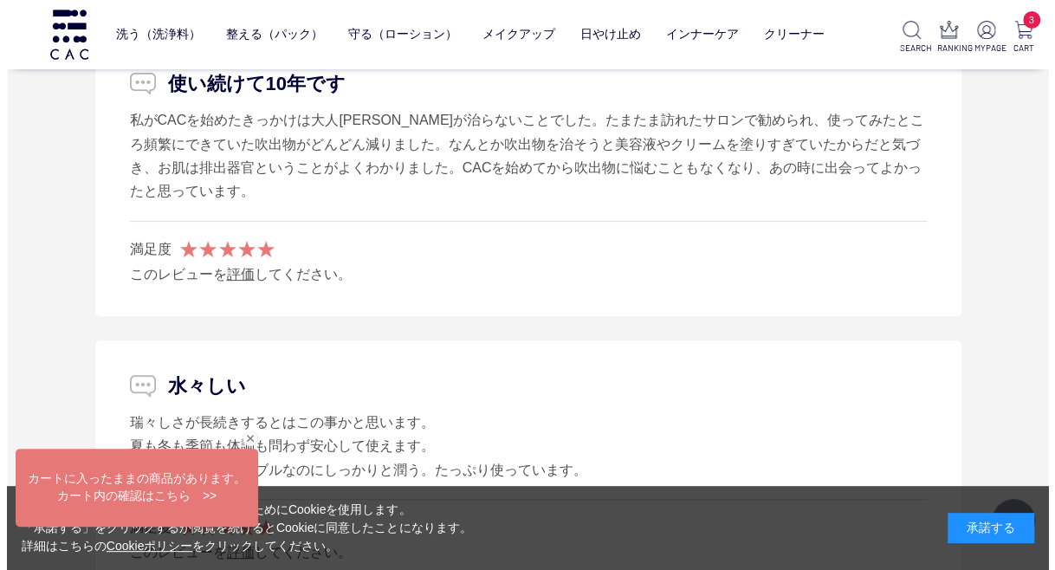
scroll to position [8971, 0]
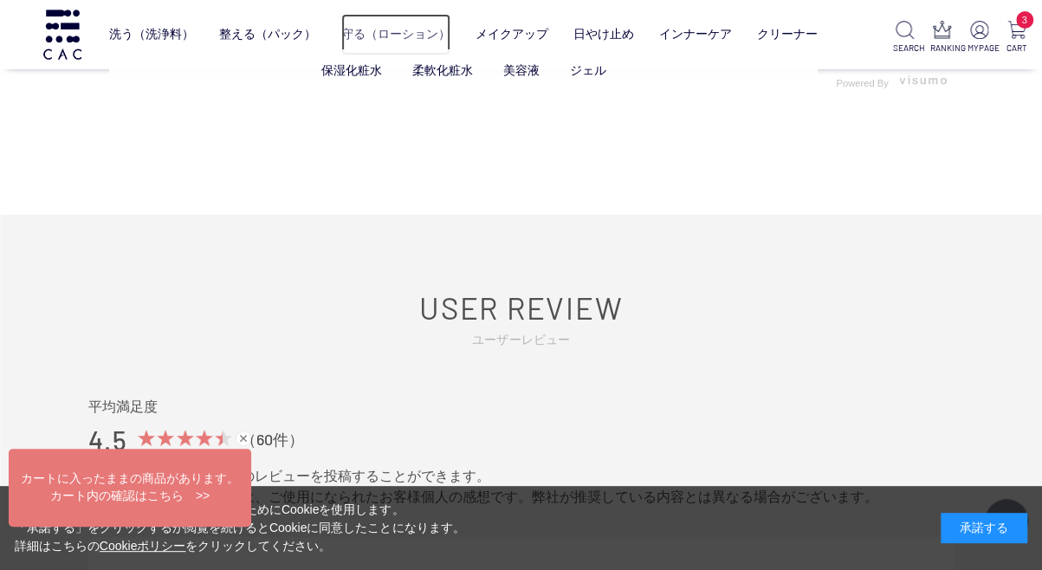
click at [373, 34] on link "守る（ローション）" at bounding box center [395, 35] width 109 height 42
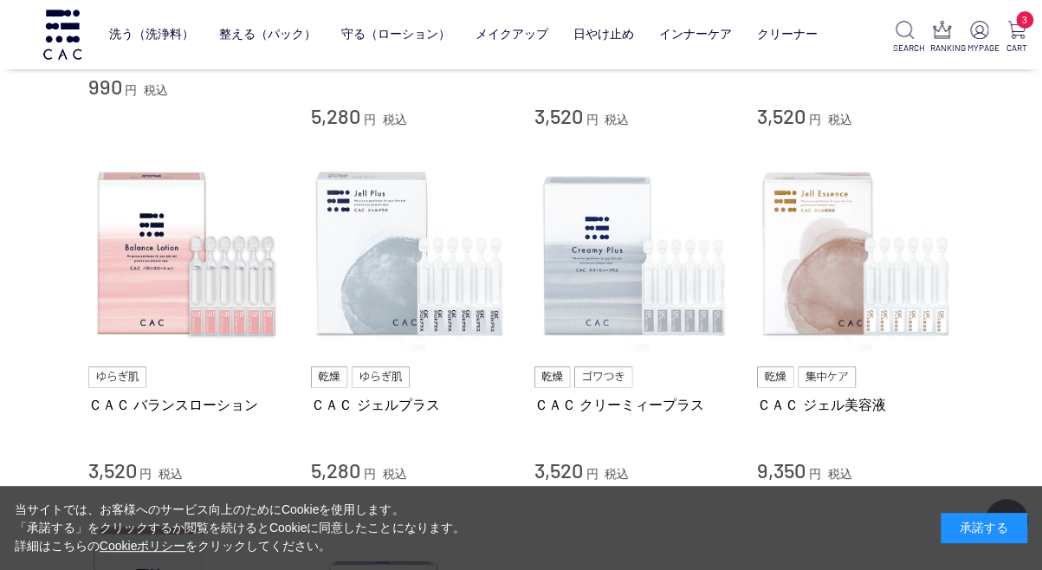
scroll to position [690, 0]
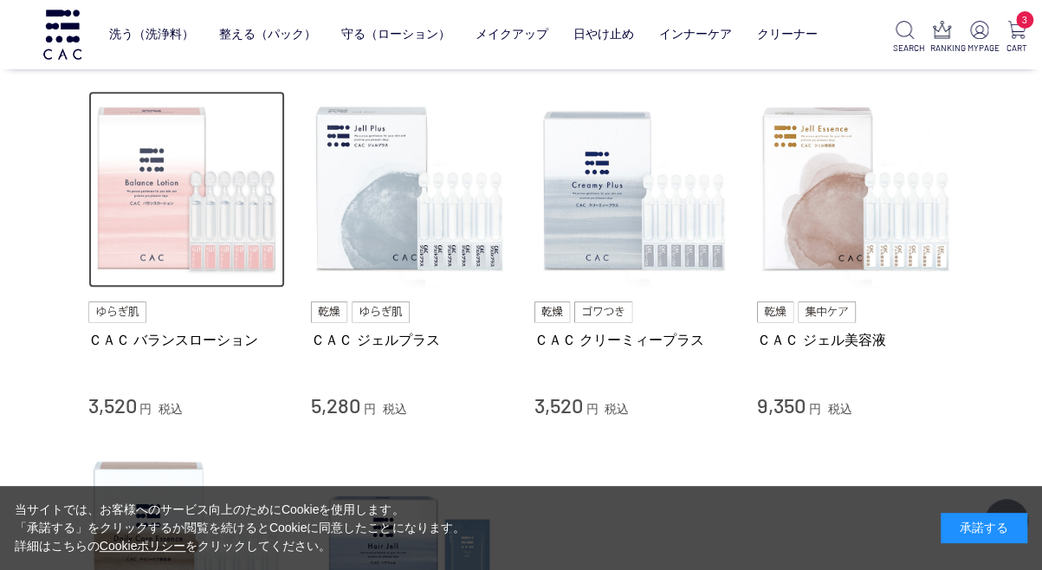
click at [133, 280] on img at bounding box center [186, 189] width 197 height 197
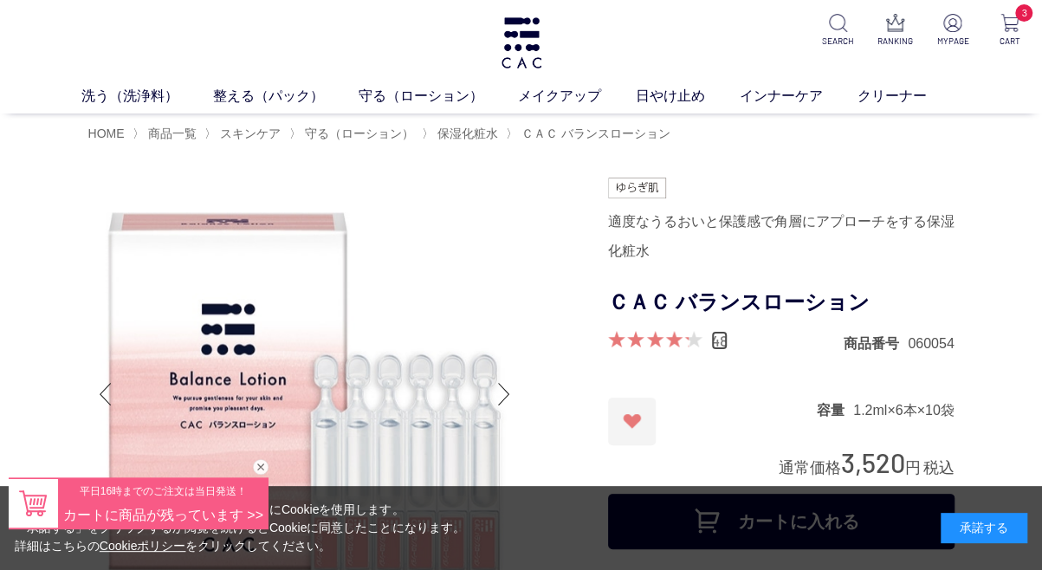
click at [722, 346] on link "48" at bounding box center [719, 340] width 16 height 19
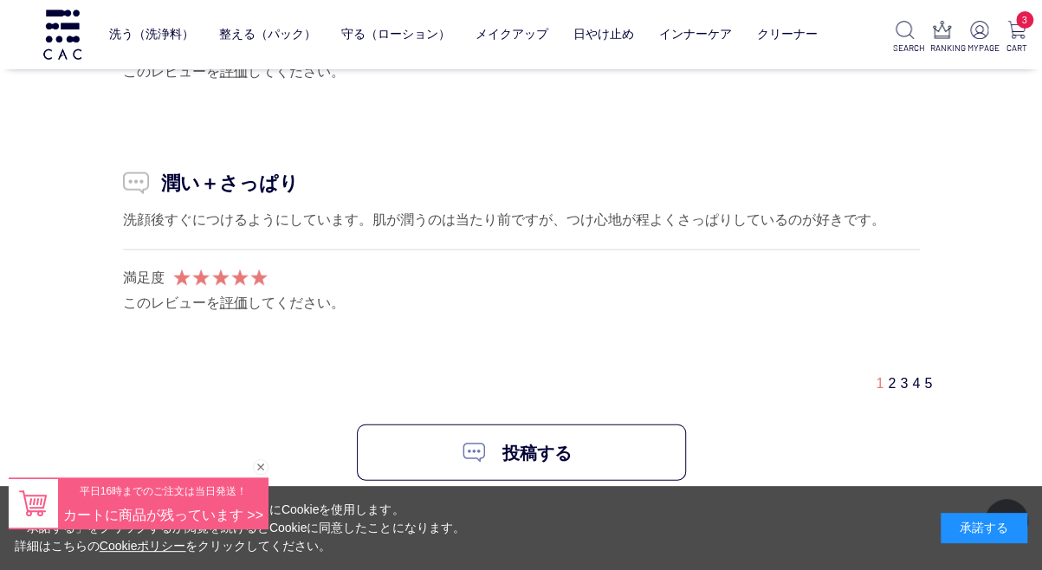
scroll to position [11208, 0]
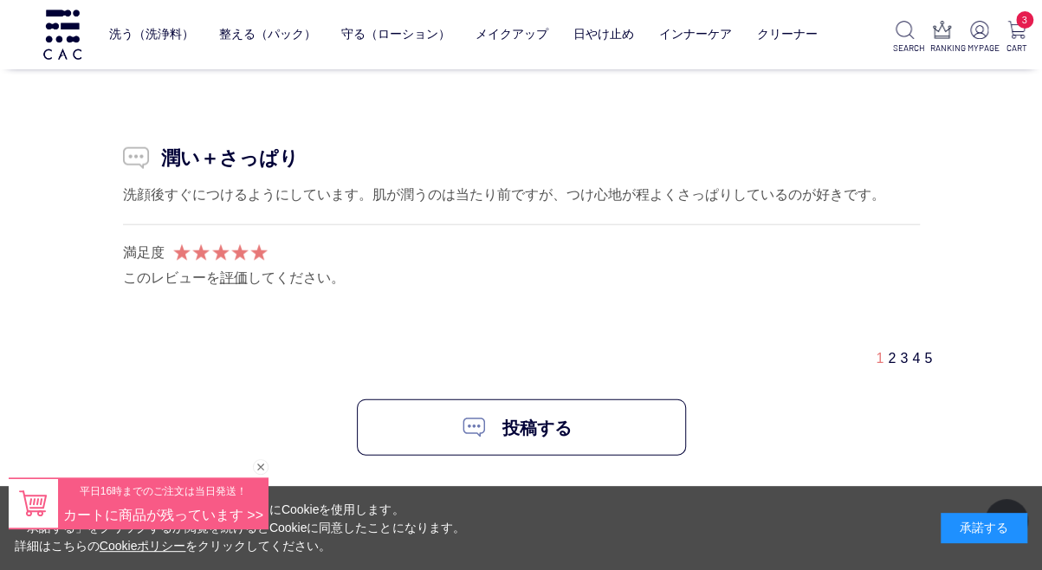
click at [890, 344] on div "1 2 3 4 5" at bounding box center [521, 358] width 866 height 29
click at [893, 351] on link "2" at bounding box center [892, 358] width 8 height 15
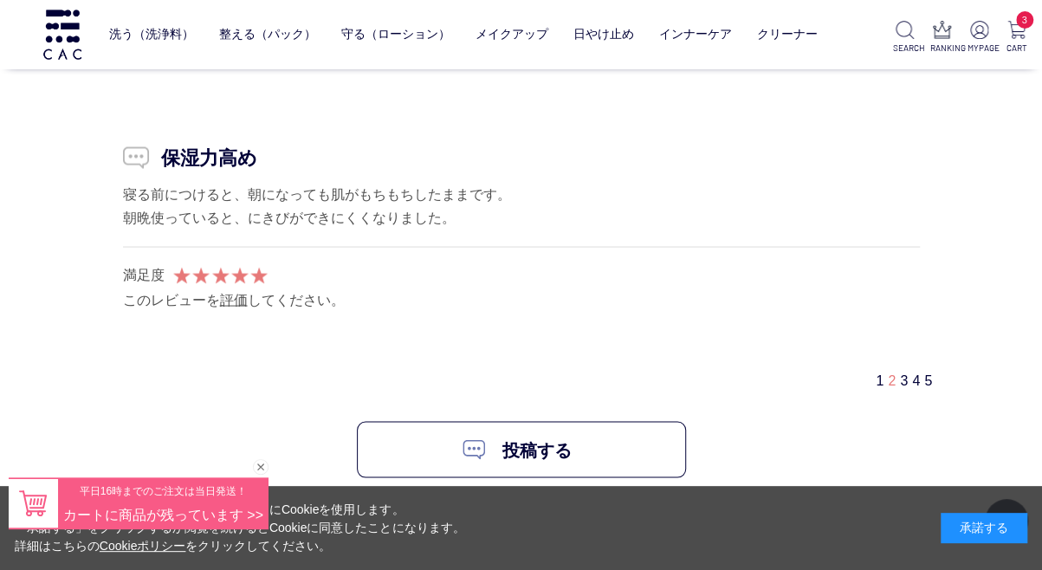
scroll to position [10832, 0]
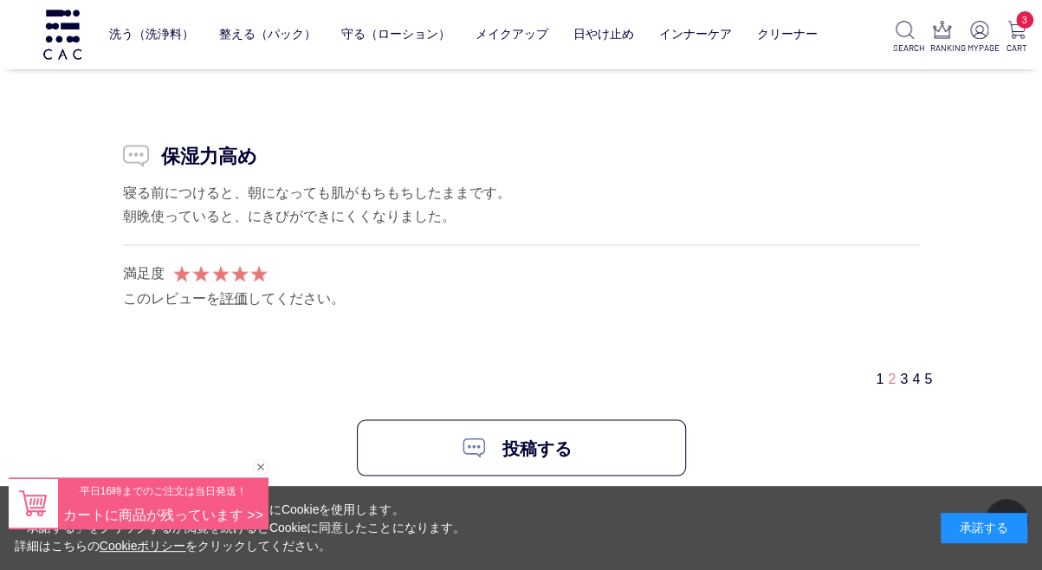
click at [904, 373] on link "3" at bounding box center [904, 378] width 8 height 15
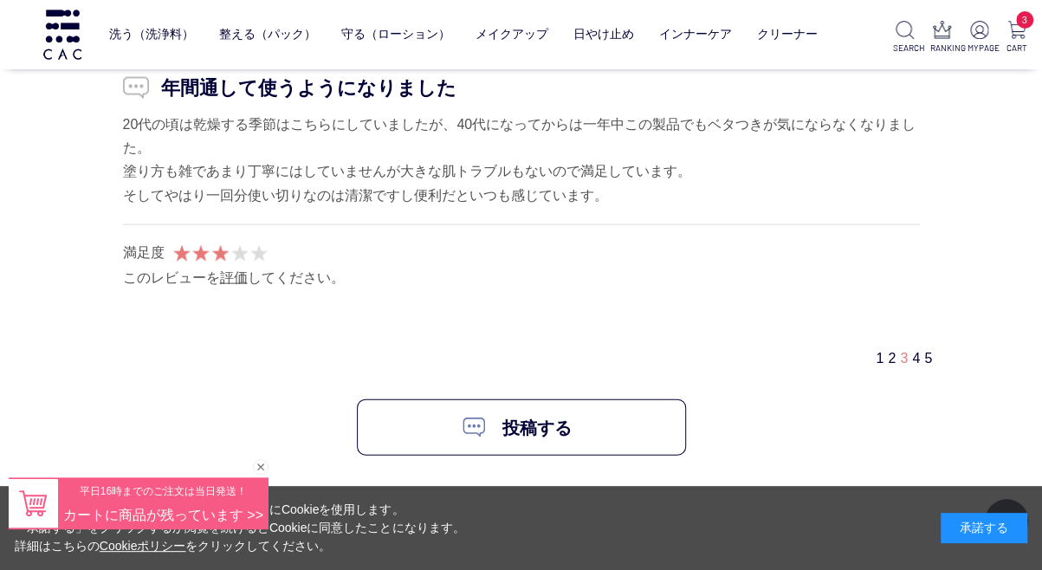
scroll to position [11005, 0]
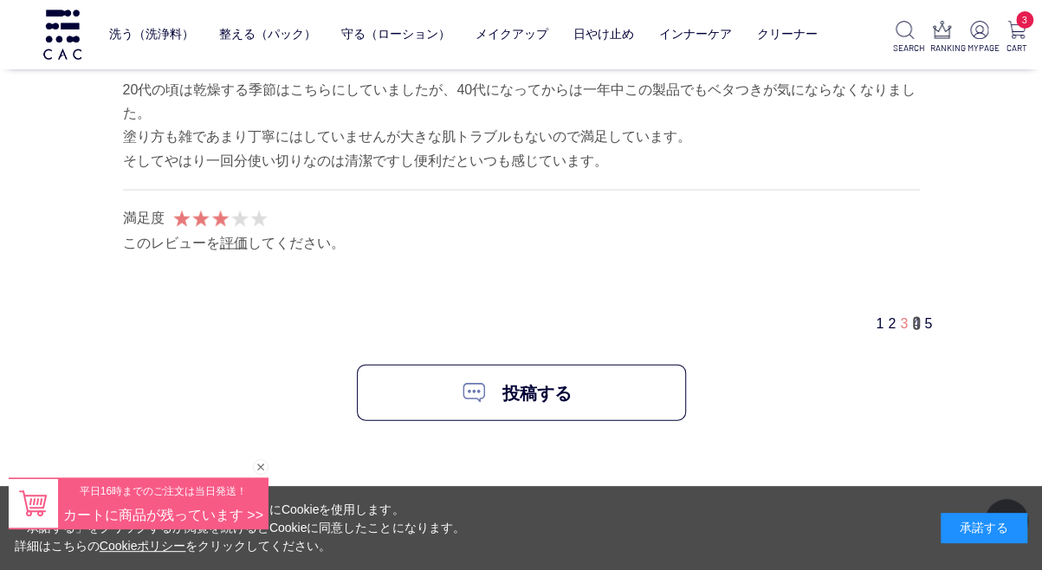
click at [916, 318] on link "4" at bounding box center [916, 323] width 8 height 15
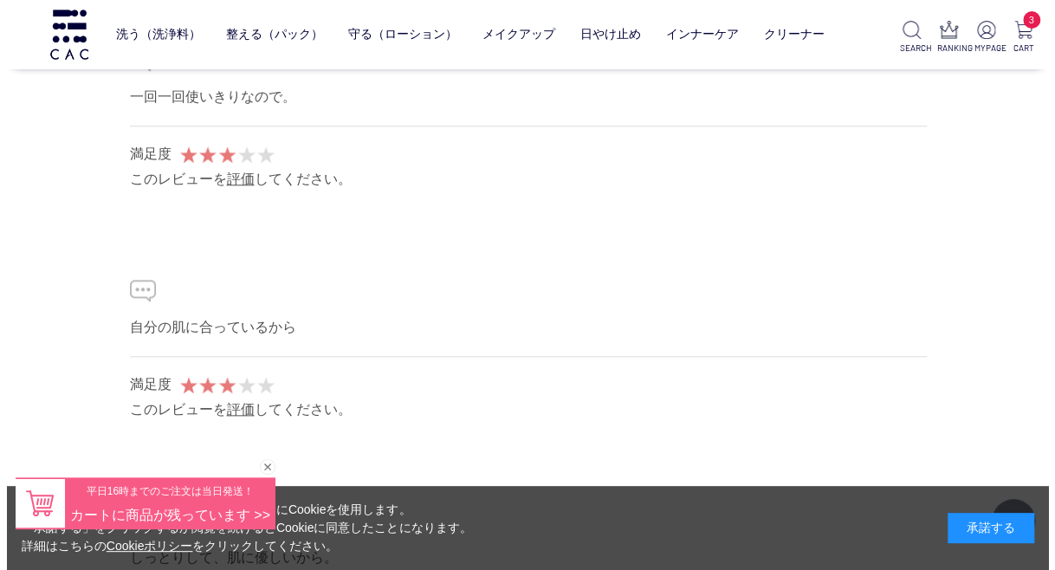
scroll to position [10104, 0]
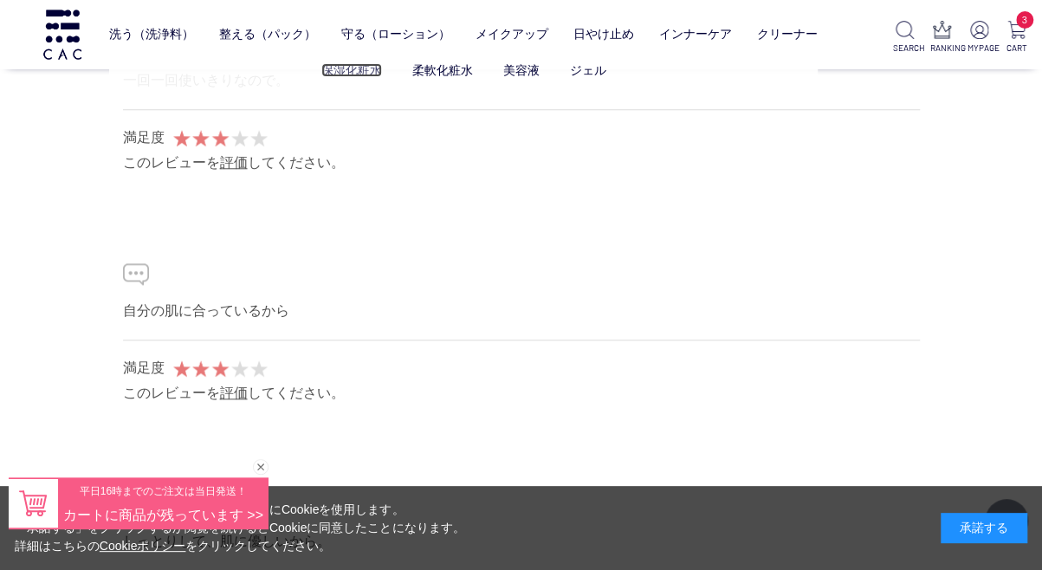
click at [357, 75] on link "保湿化粧水" at bounding box center [351, 70] width 61 height 14
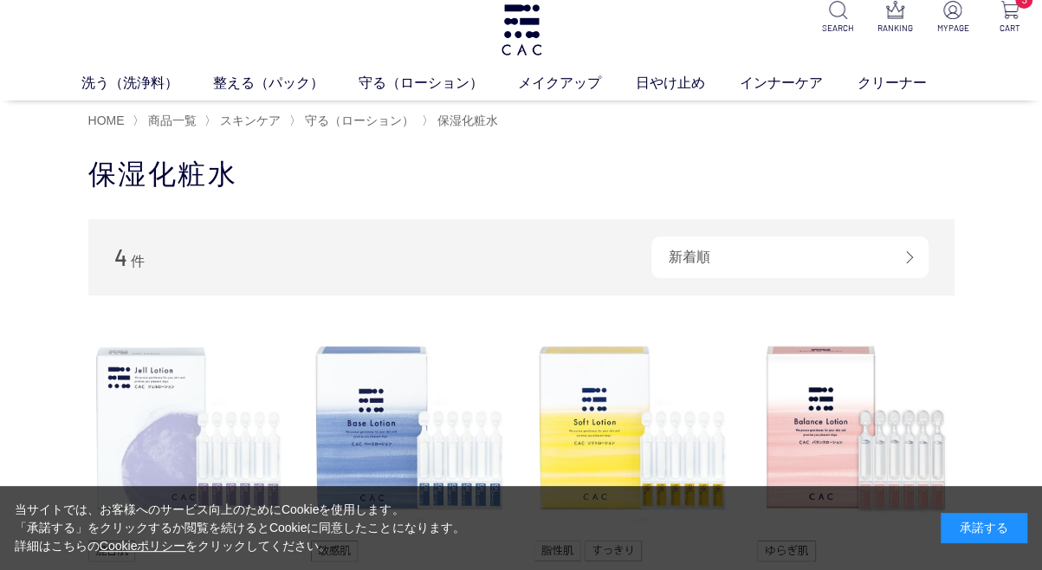
scroll to position [10, 0]
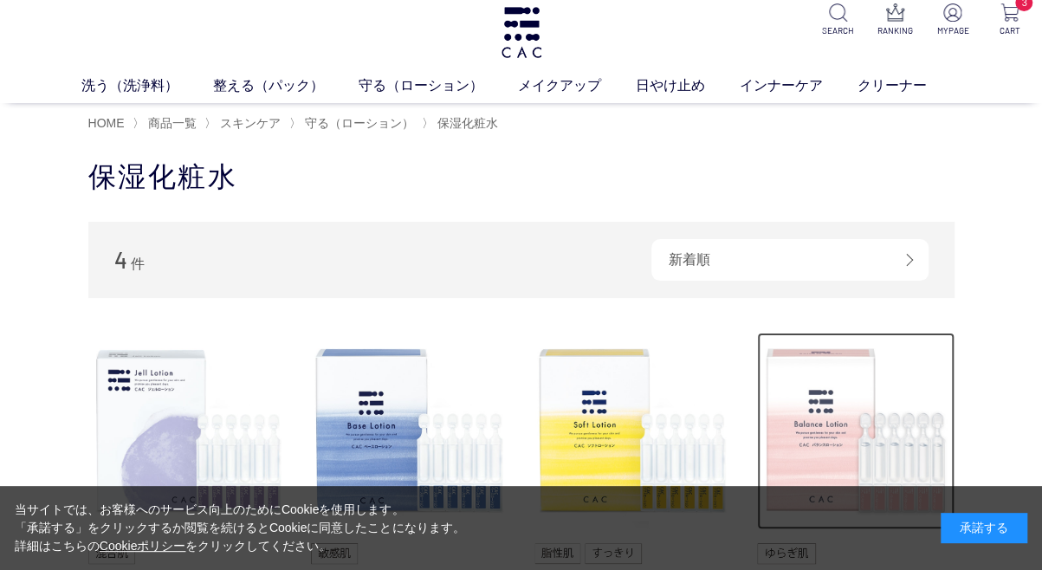
click at [864, 428] on img at bounding box center [855, 431] width 197 height 197
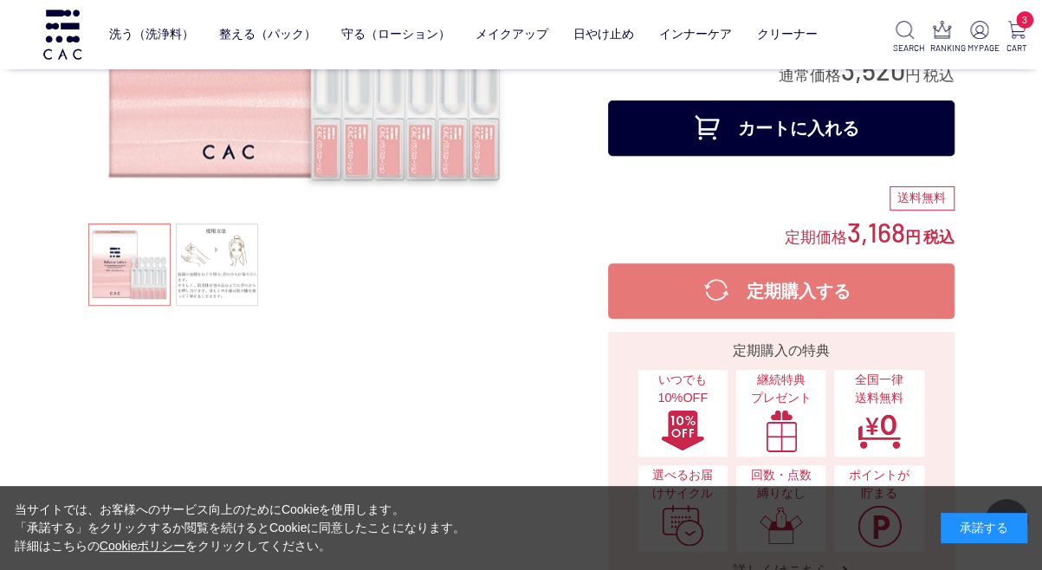
scroll to position [109, 0]
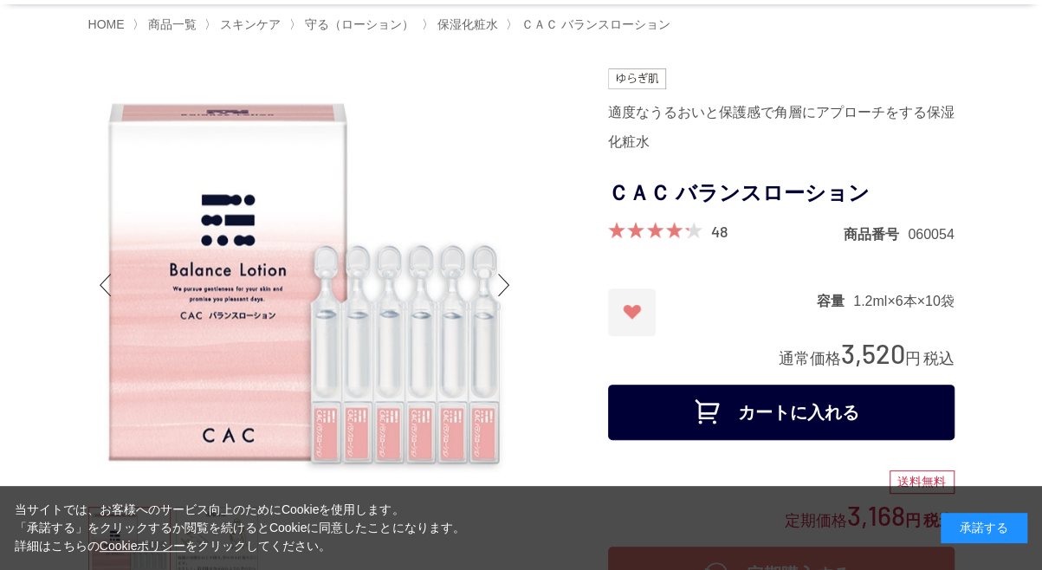
click at [855, 407] on button "カートに入れる" at bounding box center [781, 412] width 346 height 55
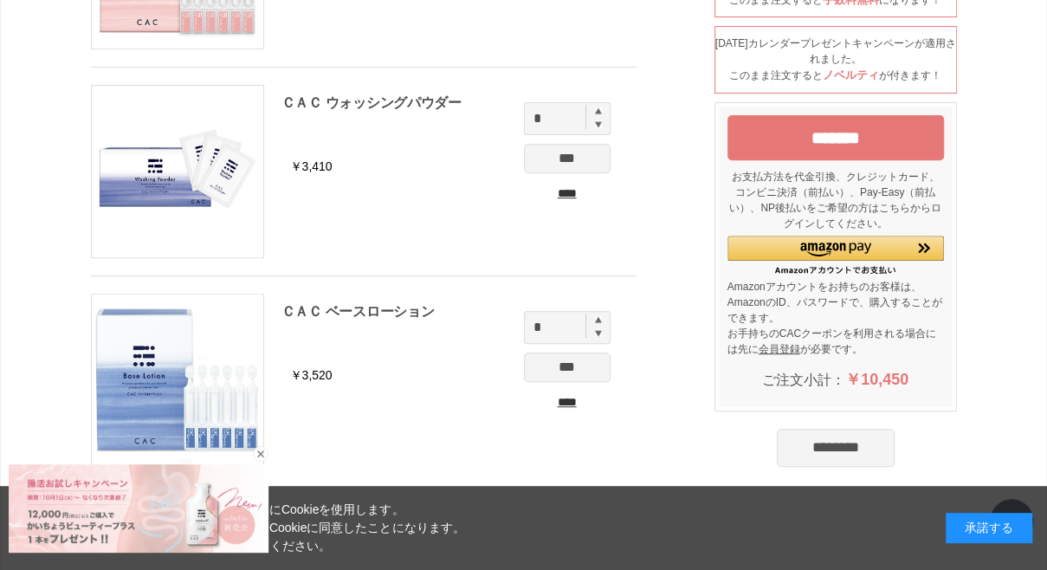
scroll to position [286, 0]
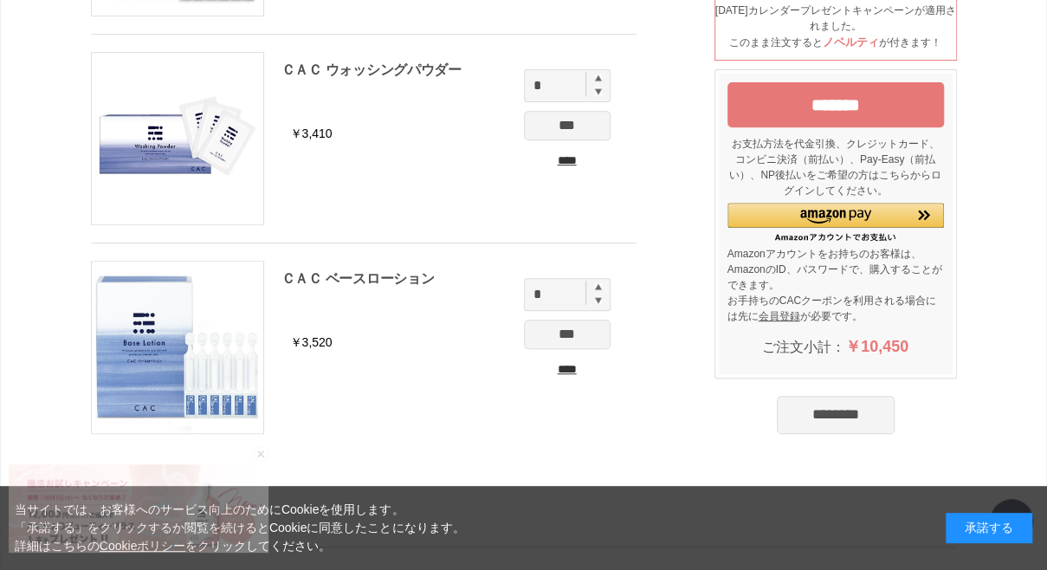
click at [570, 366] on input "****" at bounding box center [567, 369] width 87 height 18
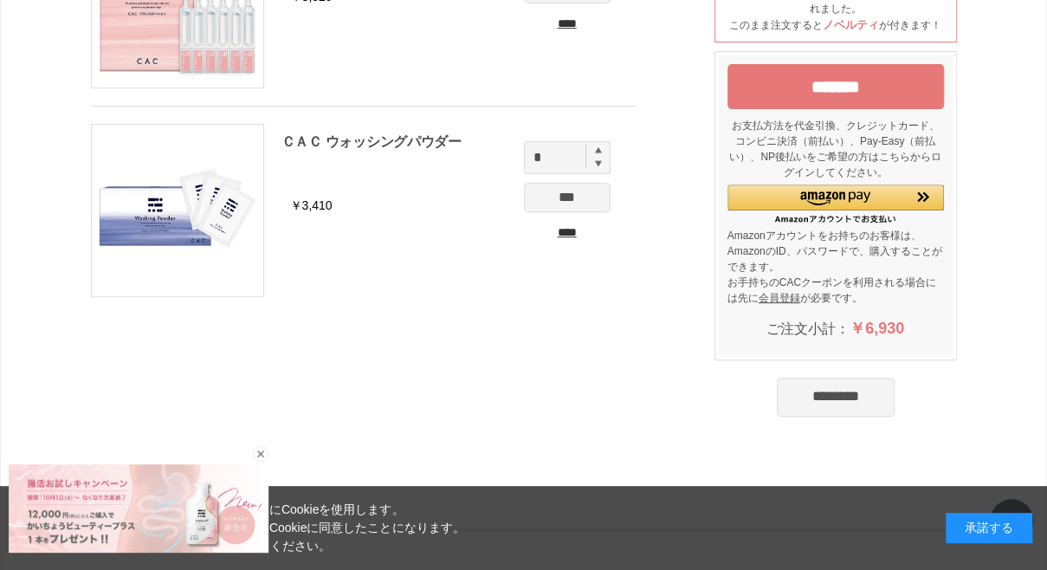
scroll to position [212, 0]
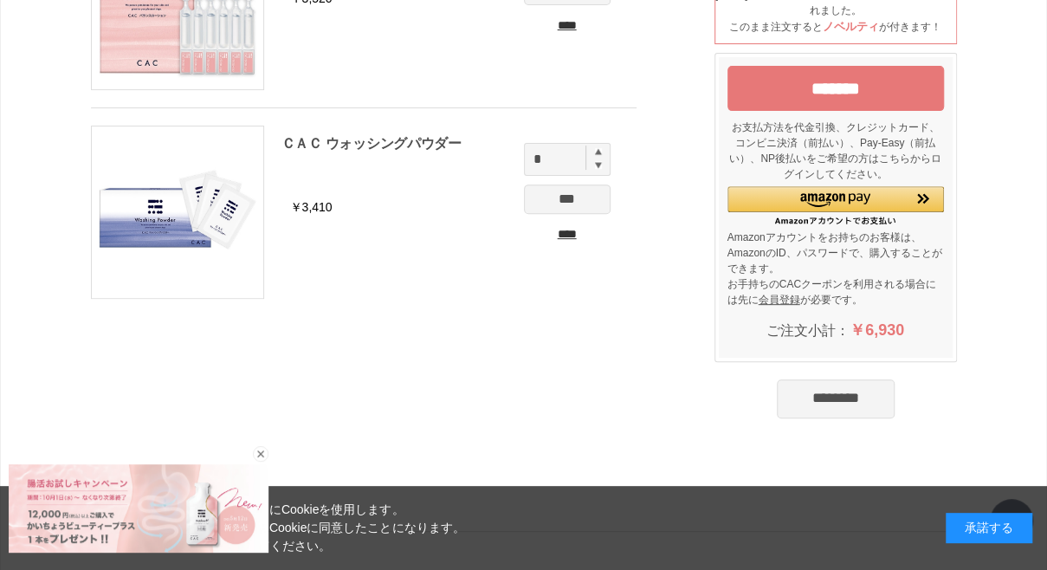
click at [879, 406] on input "********" at bounding box center [836, 398] width 118 height 38
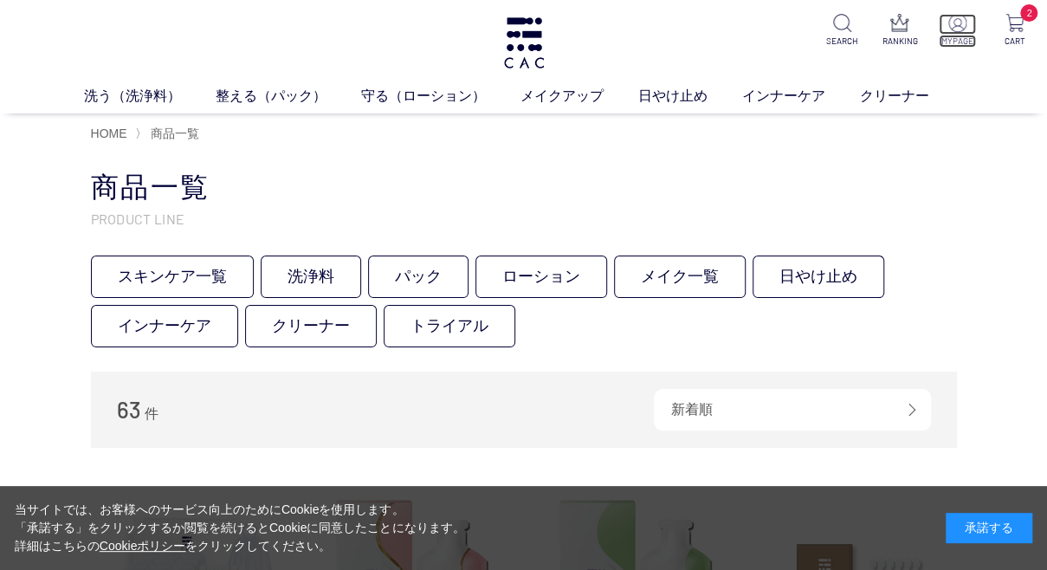
click at [949, 27] on img at bounding box center [957, 23] width 18 height 18
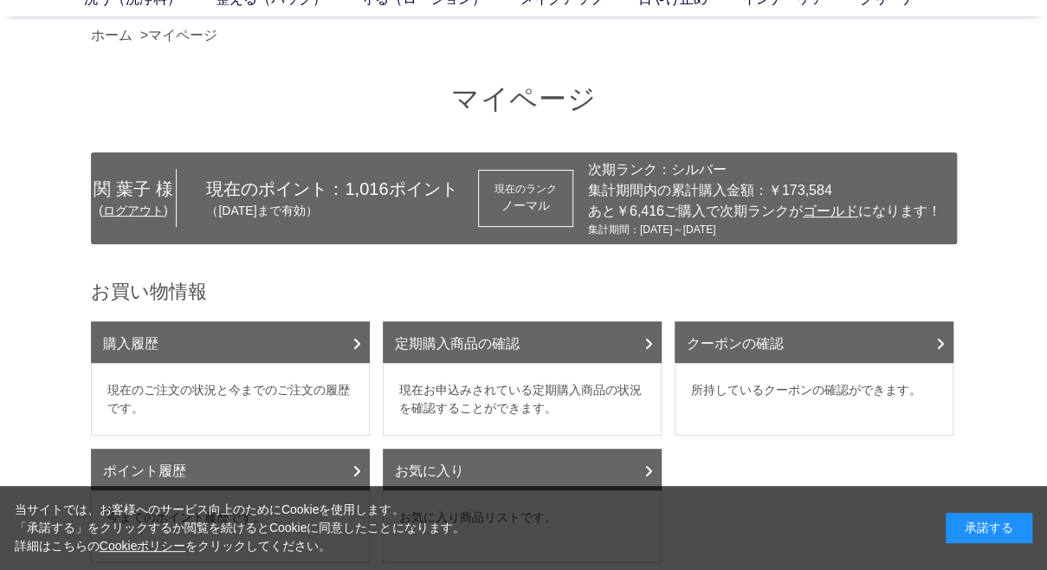
scroll to position [85, 0]
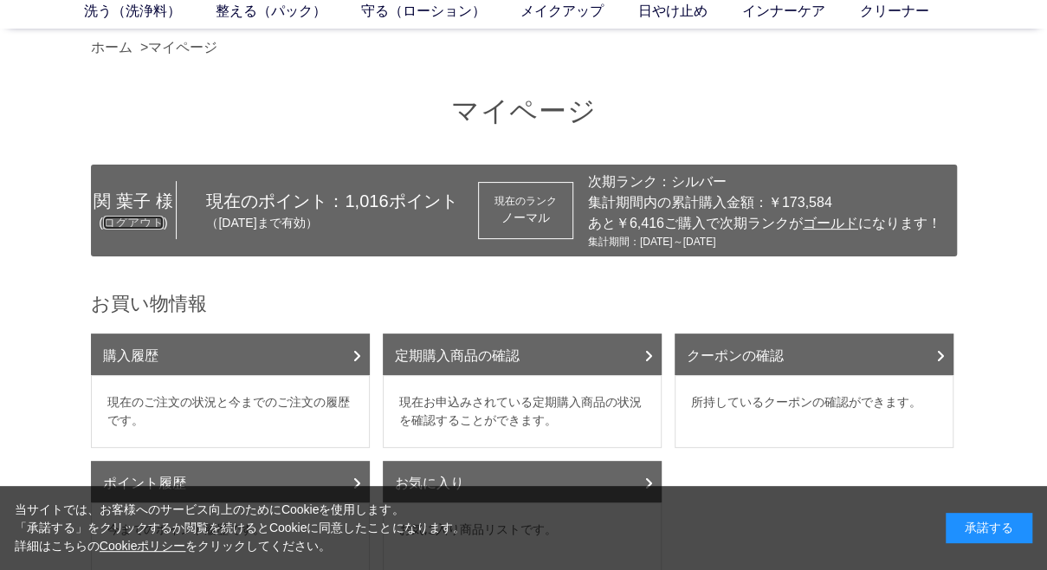
click at [125, 229] on link "ログアウト" at bounding box center [133, 223] width 61 height 14
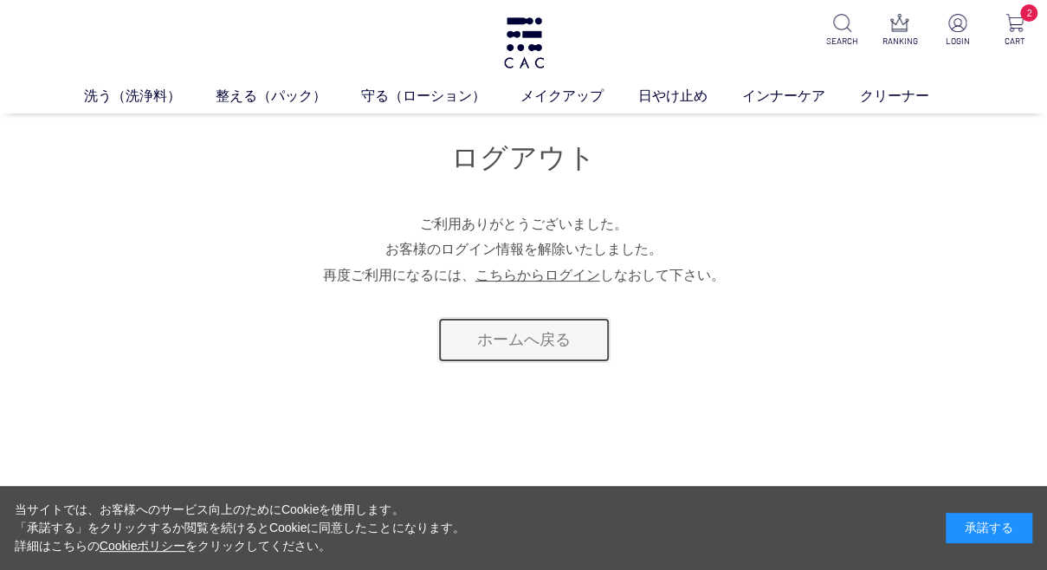
click at [591, 331] on link "ホームへ戻る" at bounding box center [523, 340] width 173 height 46
